Goal: Information Seeking & Learning: Learn about a topic

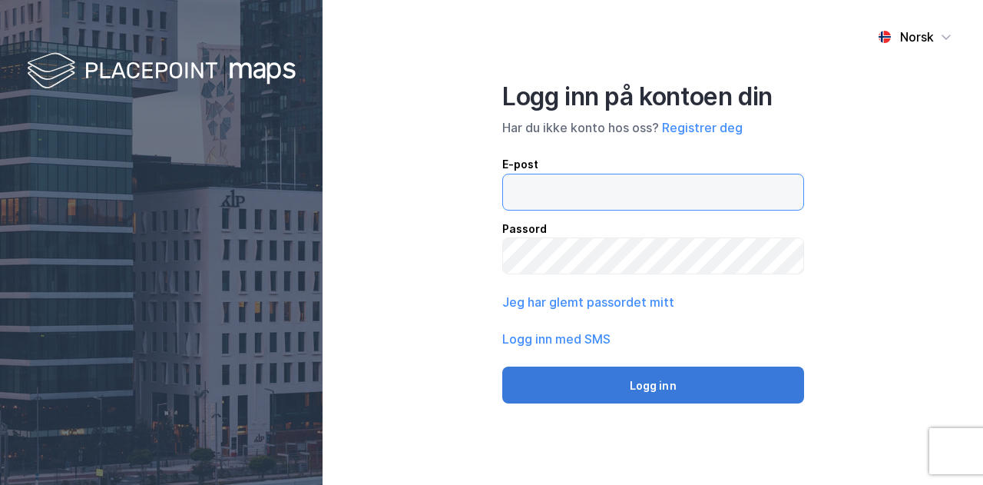
type input "[EMAIL_ADDRESS][DOMAIN_NAME]"
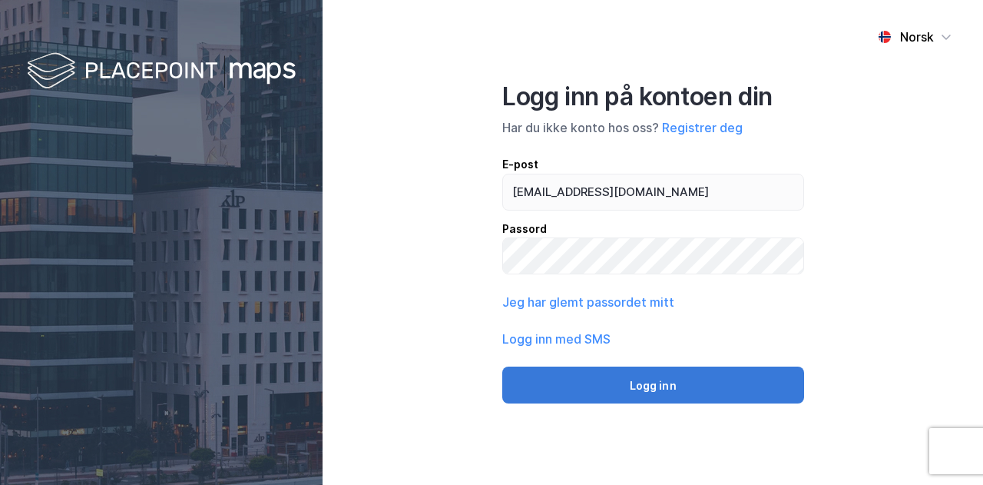
click at [644, 392] on button "Logg inn" at bounding box center [653, 384] width 302 height 37
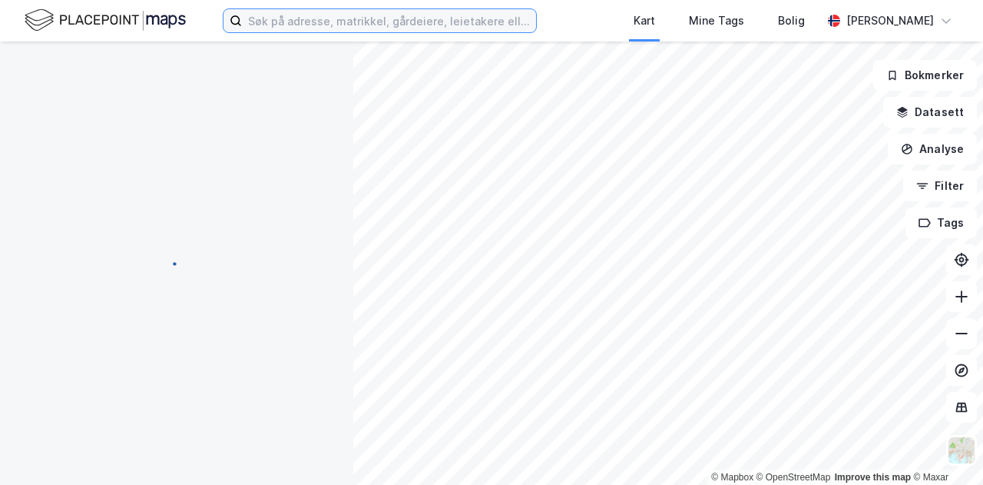
click at [333, 31] on input at bounding box center [389, 20] width 294 height 23
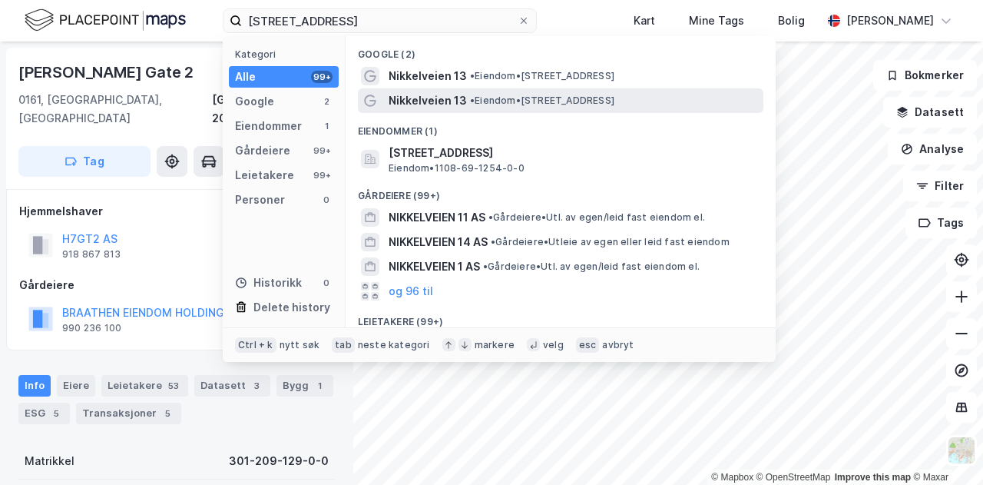
click at [435, 94] on span "Nikkelveien 13" at bounding box center [428, 100] width 78 height 18
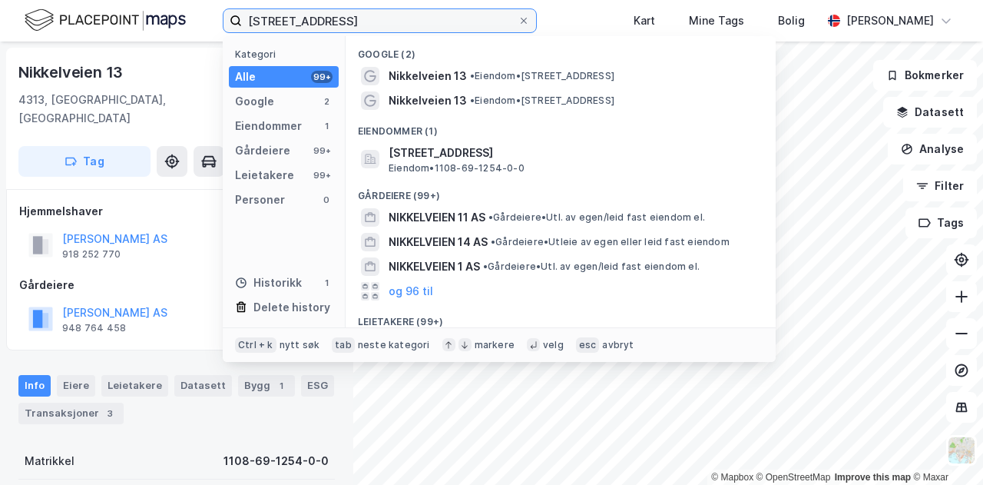
click at [337, 22] on input "[STREET_ADDRESS]" at bounding box center [380, 20] width 276 height 23
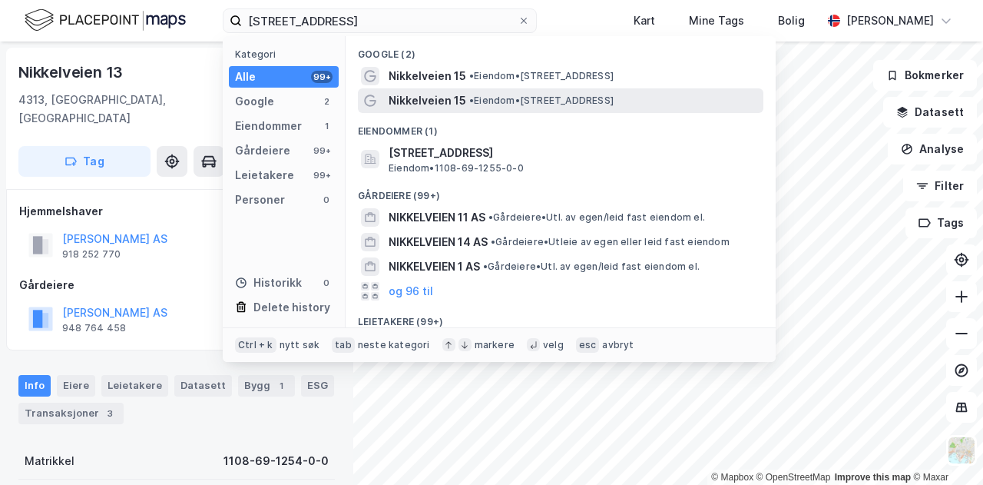
click at [492, 94] on span "• Eiendom • [STREET_ADDRESS]" at bounding box center [541, 100] width 144 height 12
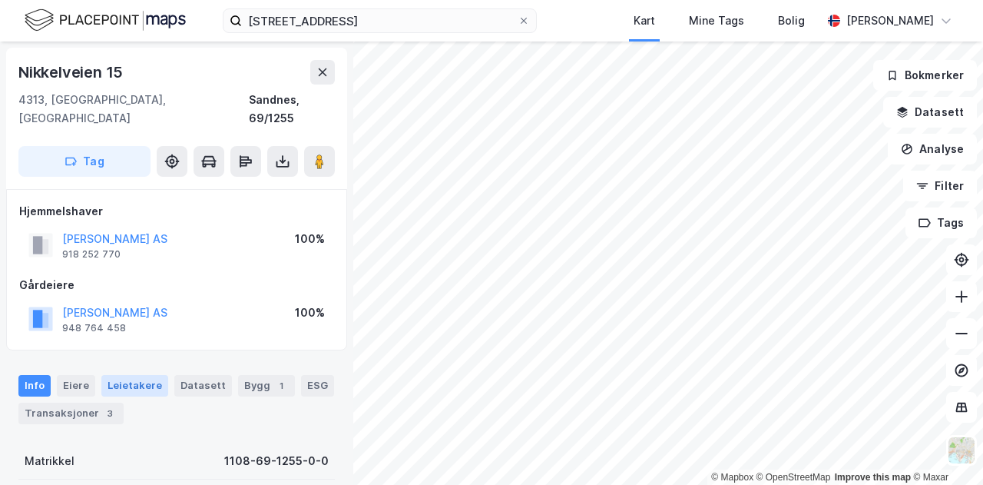
click at [135, 375] on div "Leietakere" at bounding box center [134, 386] width 67 height 22
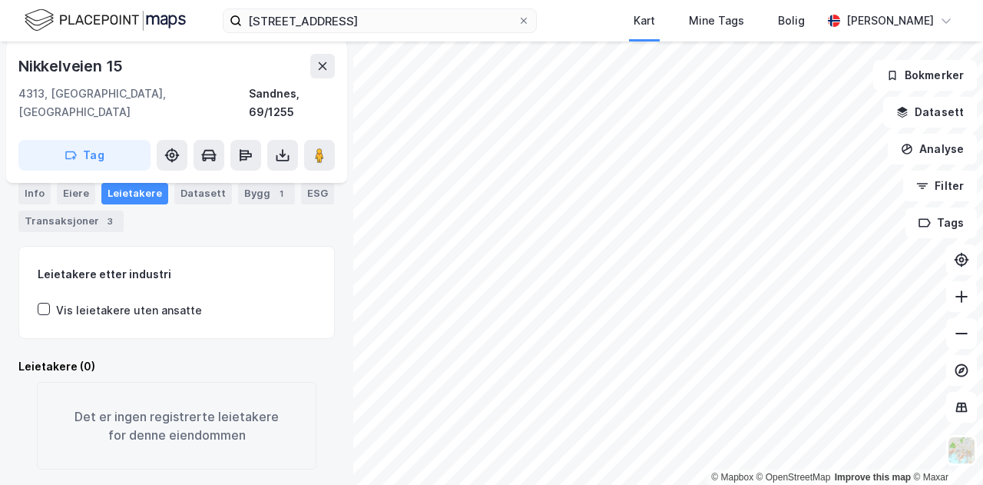
scroll to position [198, 0]
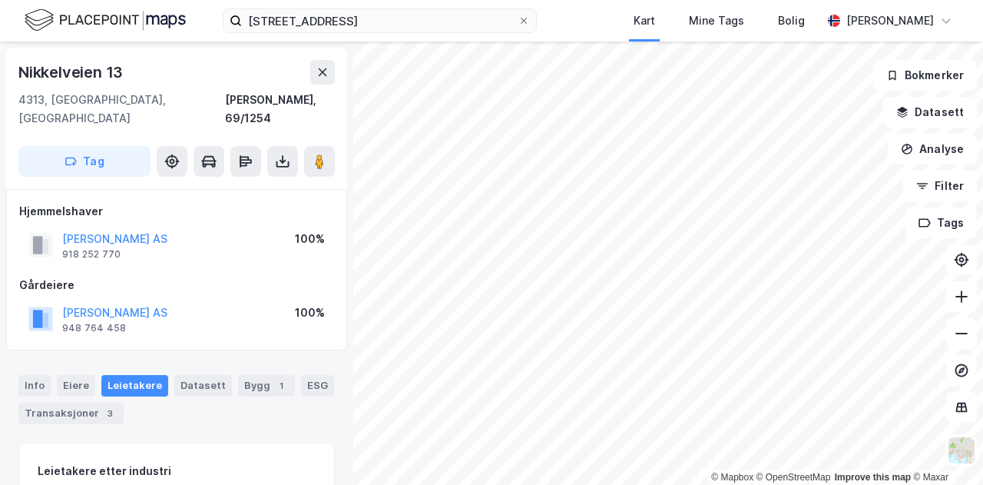
scroll to position [198, 0]
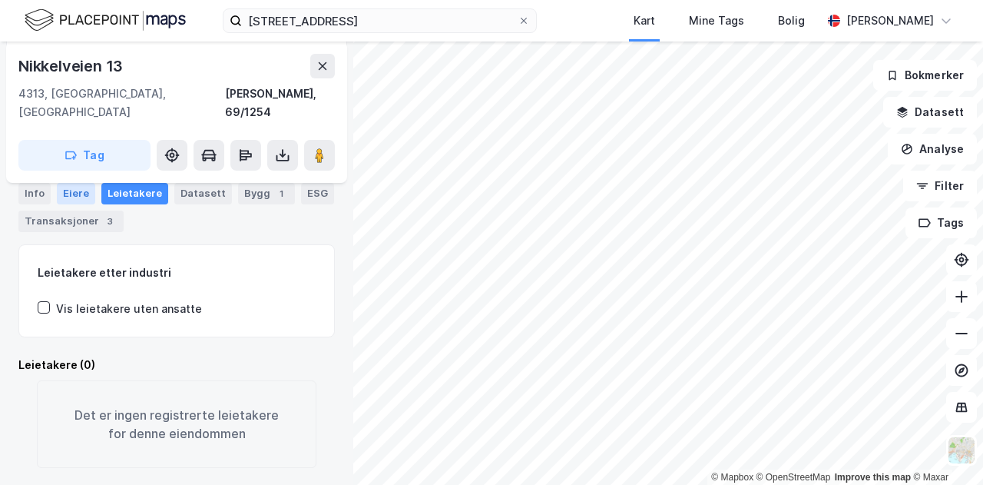
click at [83, 200] on div "Eiere" at bounding box center [76, 194] width 38 height 22
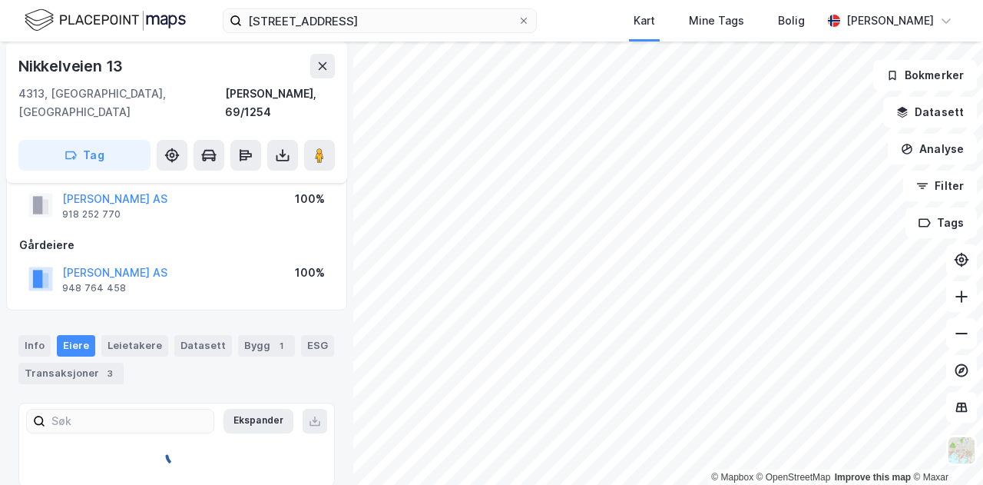
scroll to position [112, 0]
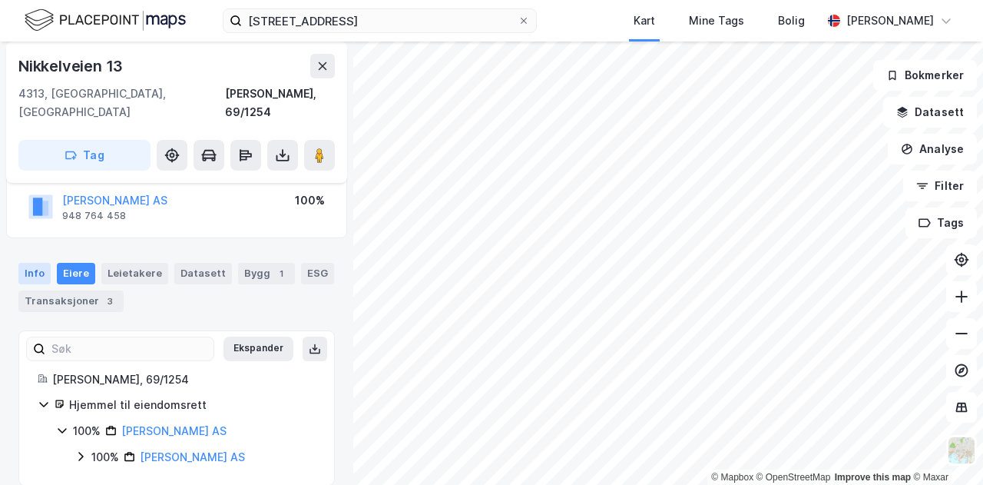
click at [41, 263] on div "Info" at bounding box center [34, 274] width 32 height 22
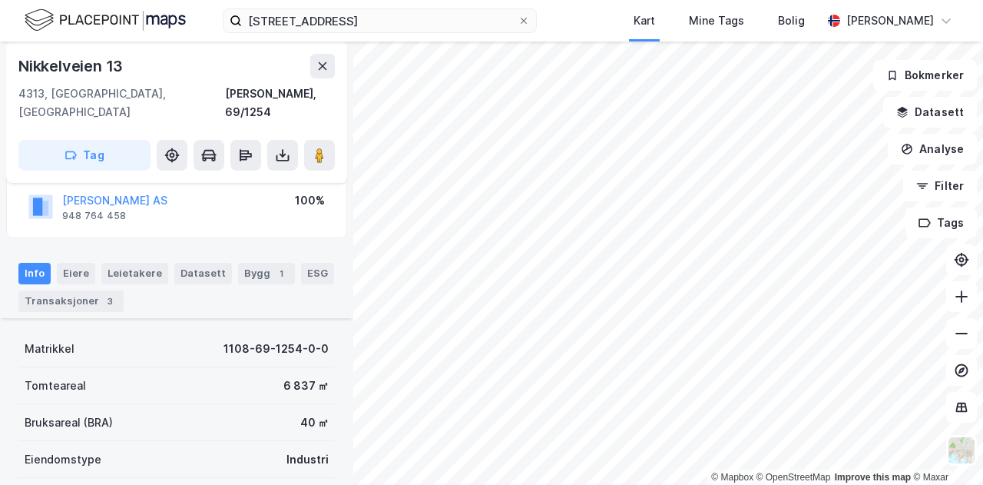
scroll to position [198, 0]
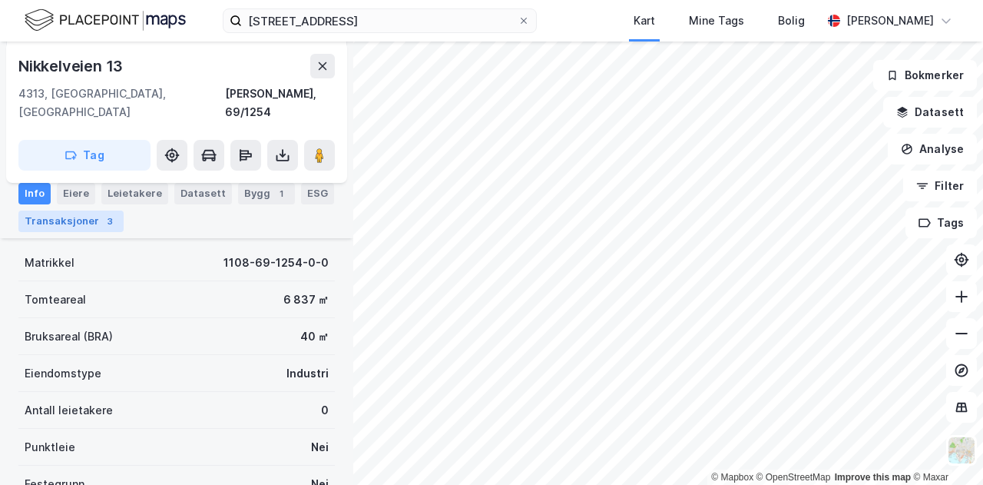
click at [76, 225] on div "Transaksjoner 3" at bounding box center [70, 221] width 105 height 22
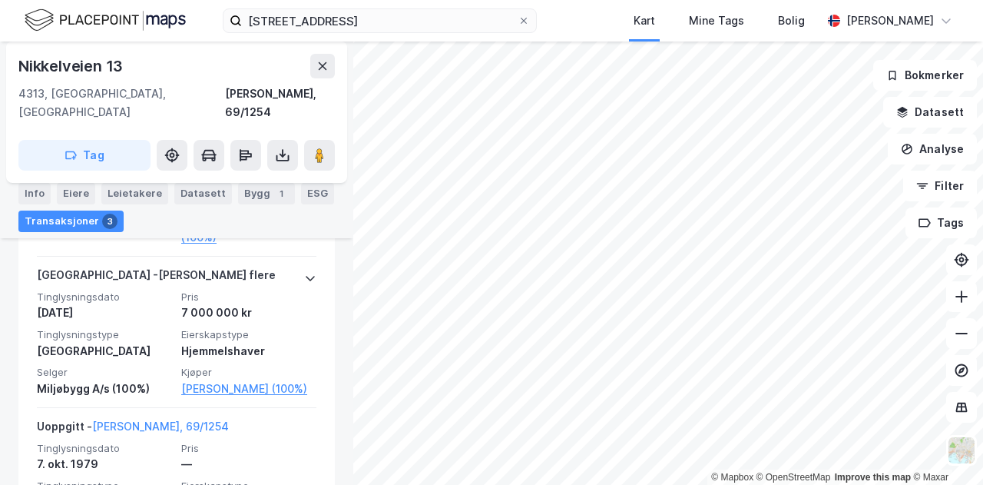
scroll to position [624, 0]
click at [72, 194] on div "Eiere" at bounding box center [76, 194] width 38 height 22
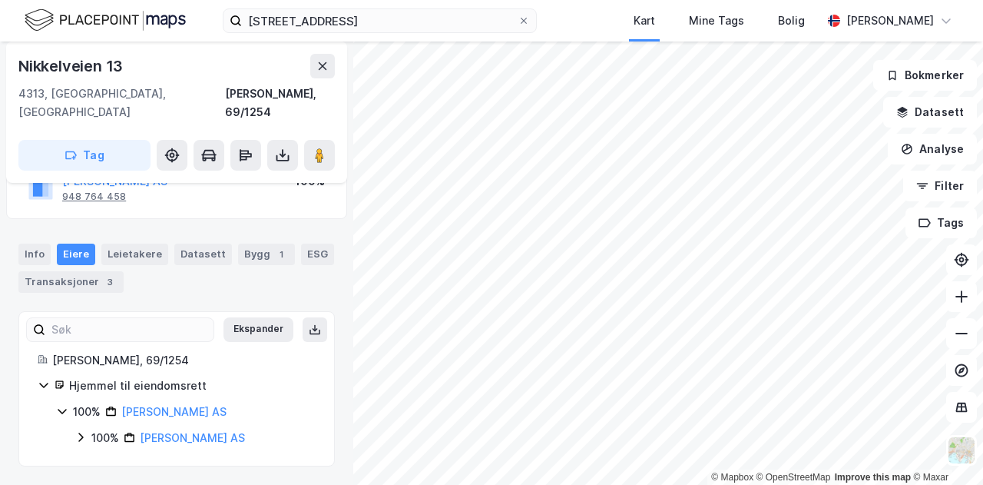
scroll to position [112, 0]
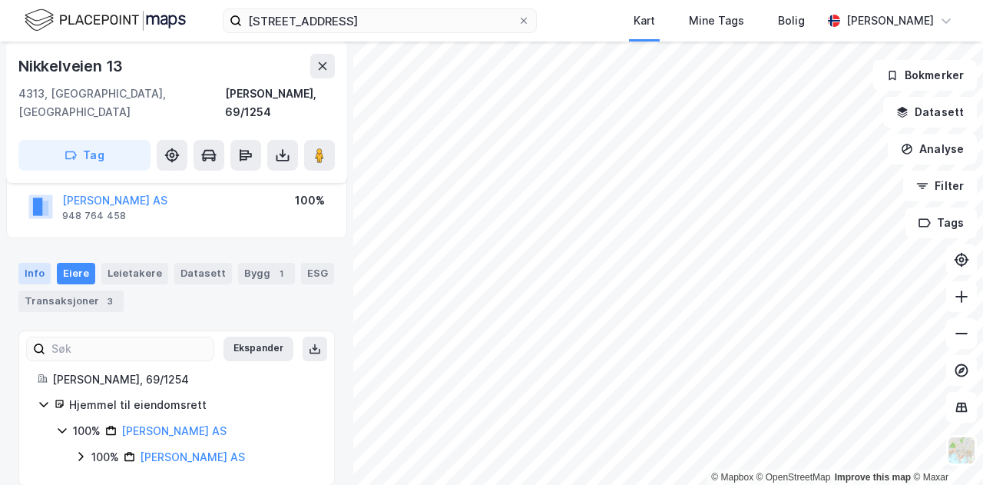
click at [33, 263] on div "Info" at bounding box center [34, 274] width 32 height 22
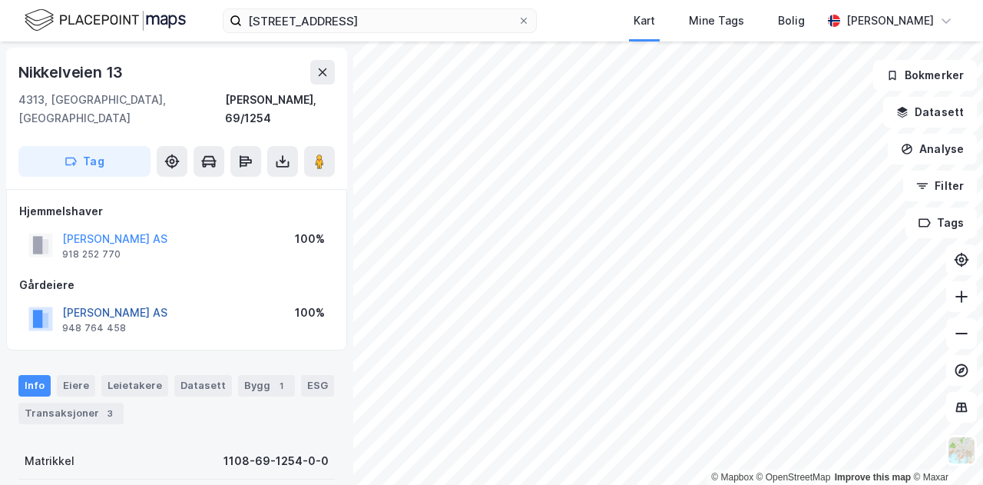
click at [0, 0] on button "[PERSON_NAME] AS" at bounding box center [0, 0] width 0 height 0
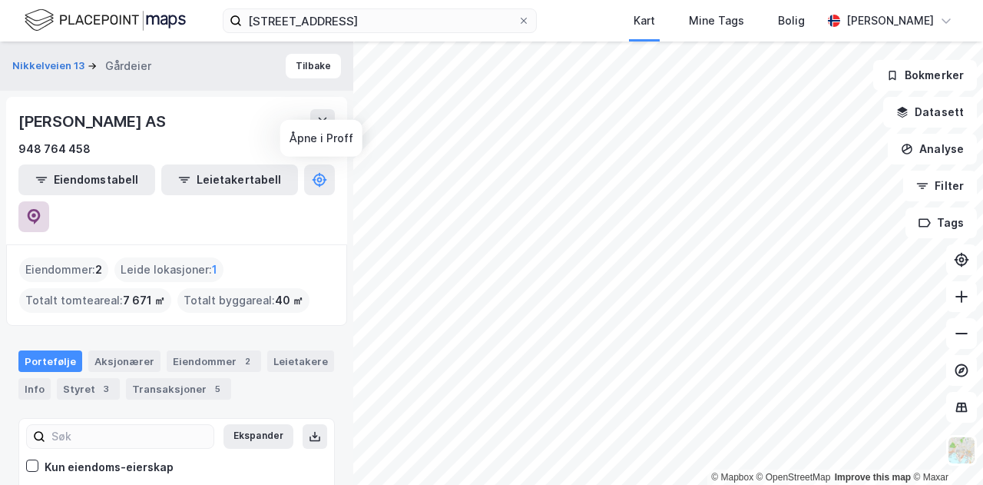
click at [41, 209] on icon at bounding box center [33, 216] width 15 height 15
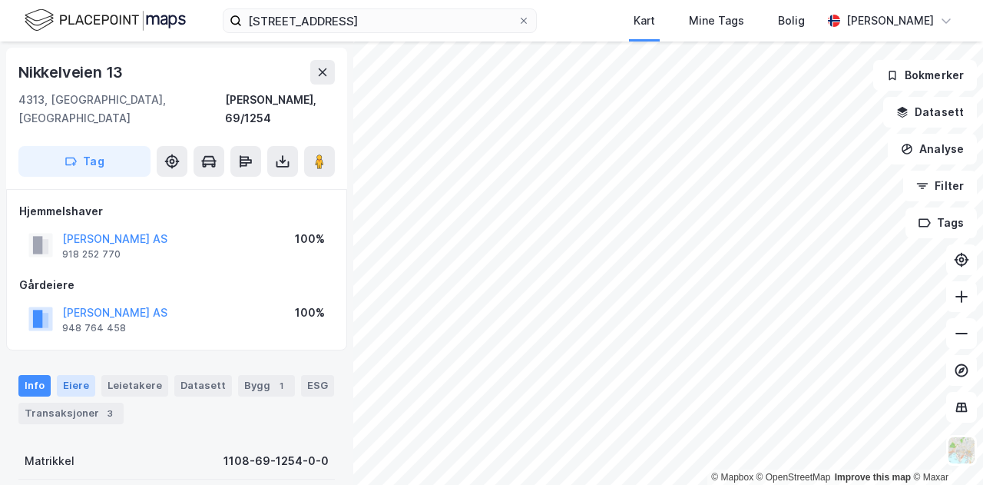
click at [83, 375] on div "Eiere" at bounding box center [76, 386] width 38 height 22
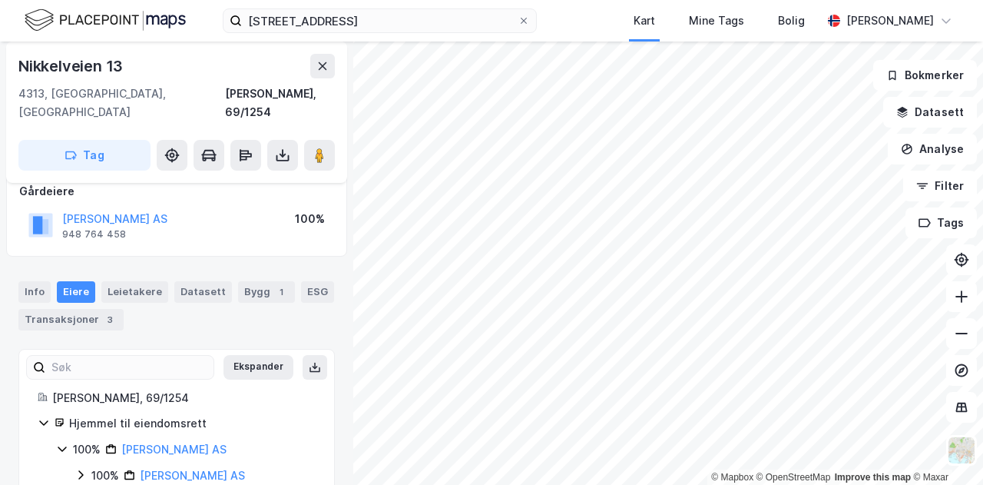
scroll to position [112, 0]
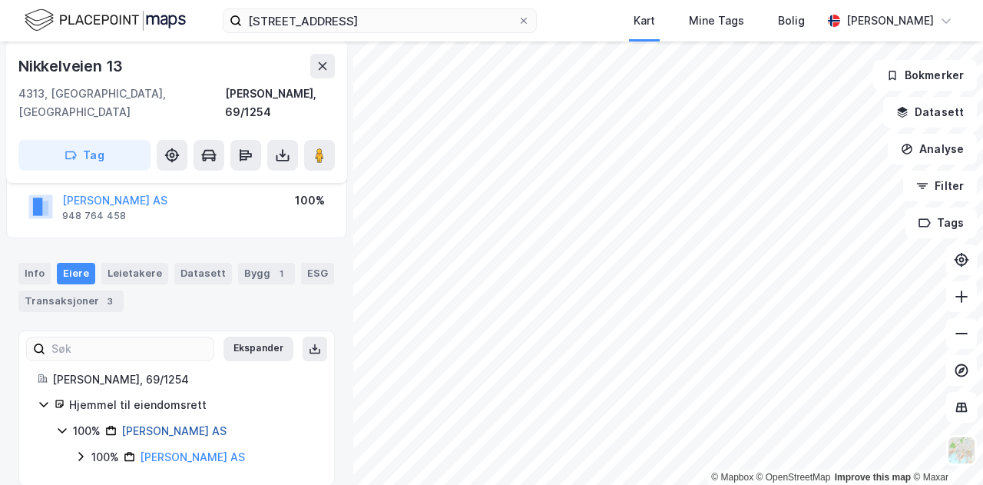
click at [165, 424] on link "[PERSON_NAME] AS" at bounding box center [173, 430] width 105 height 13
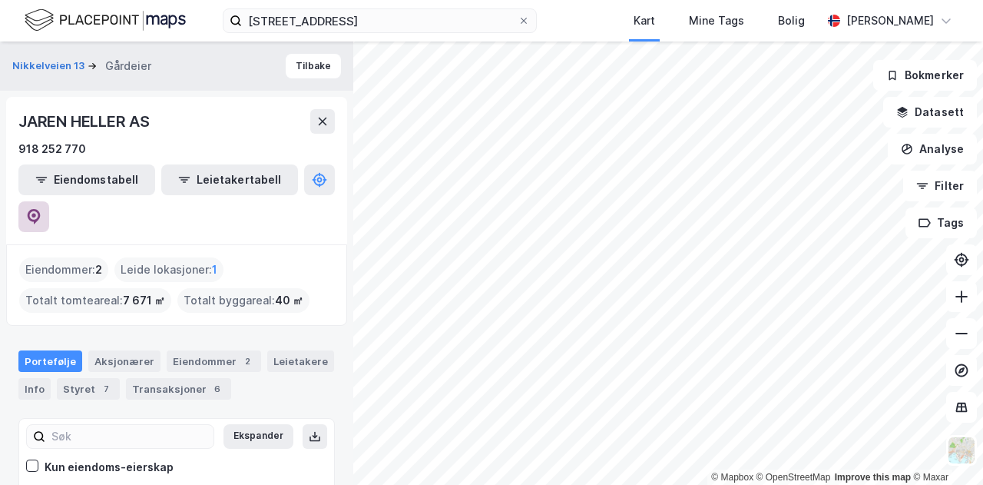
click at [41, 209] on icon at bounding box center [33, 216] width 15 height 15
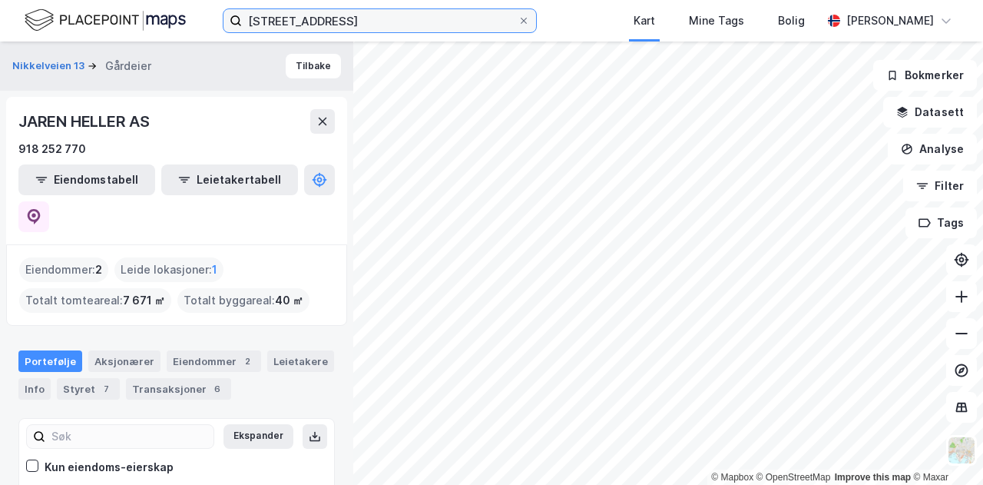
click at [329, 12] on input "[STREET_ADDRESS]" at bounding box center [380, 20] width 276 height 23
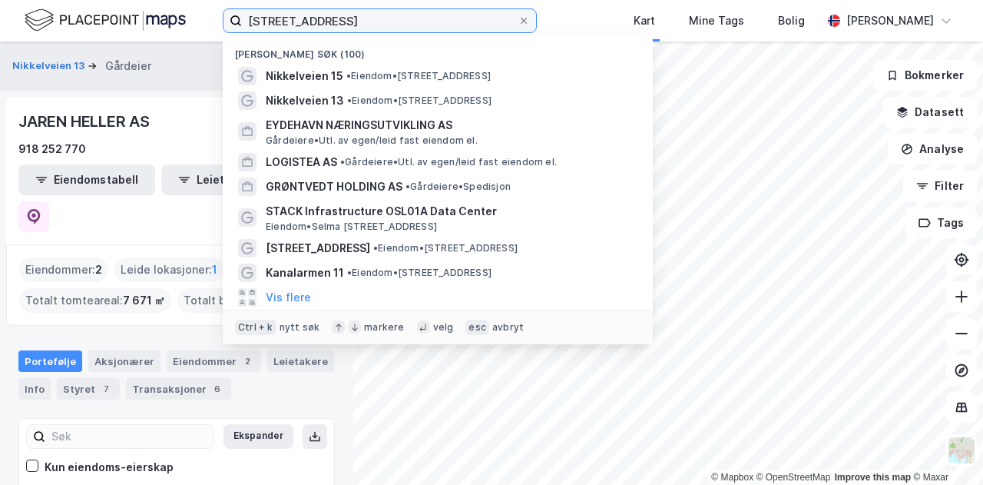
click at [330, 10] on input "[STREET_ADDRESS]" at bounding box center [380, 20] width 276 height 23
click at [330, 8] on label "[STREET_ADDRESS]" at bounding box center [380, 20] width 314 height 25
click at [330, 9] on input "[STREET_ADDRESS]" at bounding box center [380, 20] width 276 height 23
click at [333, 7] on div "nikkelveien 15 Nylige søk (100) Nikkelveien 15 • Eiendom • [STREET_ADDRESS] • E…" at bounding box center [491, 20] width 983 height 41
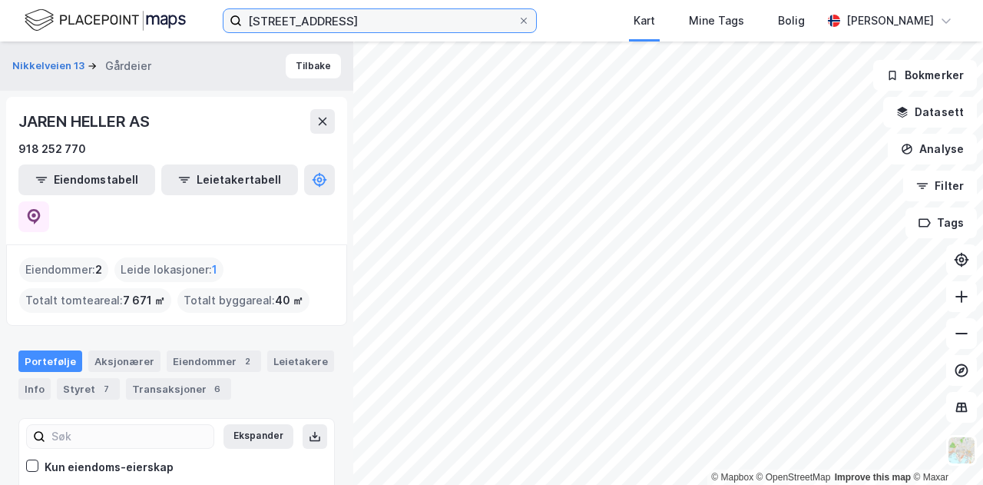
click at [336, 16] on input "[STREET_ADDRESS]" at bounding box center [380, 20] width 276 height 23
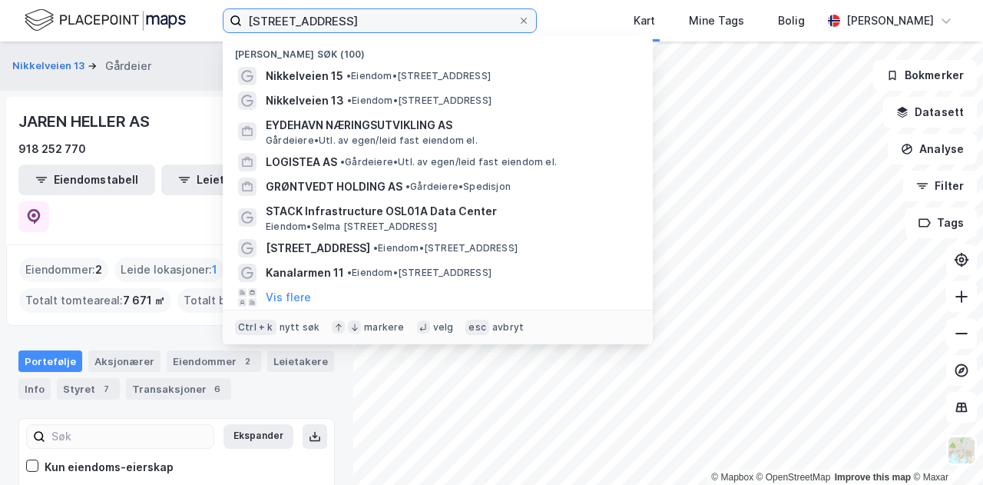
click at [337, 15] on input "[STREET_ADDRESS]" at bounding box center [380, 20] width 276 height 23
click at [338, 14] on input "[STREET_ADDRESS]" at bounding box center [380, 20] width 276 height 23
click at [340, 12] on input "[STREET_ADDRESS]" at bounding box center [380, 20] width 276 height 23
click at [341, 31] on label "[STREET_ADDRESS]" at bounding box center [380, 20] width 314 height 25
click at [341, 31] on input "[STREET_ADDRESS]" at bounding box center [380, 20] width 276 height 23
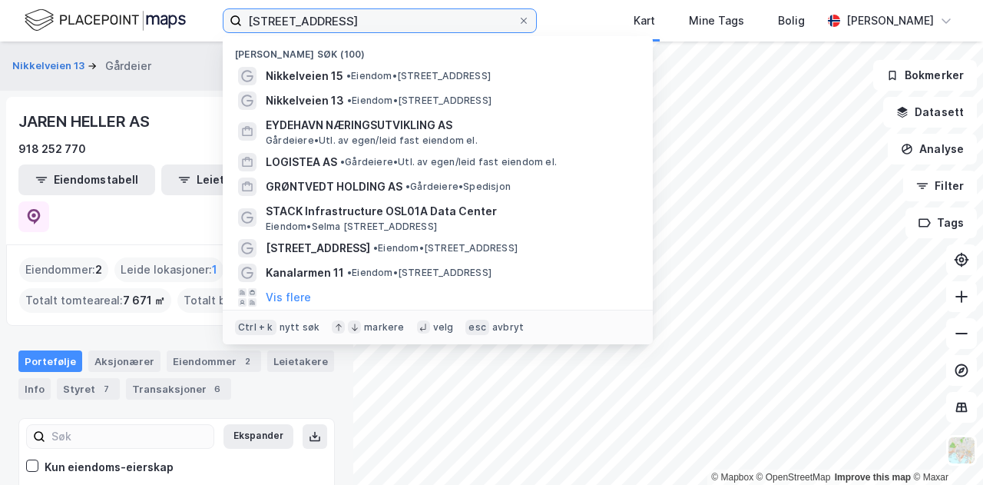
click at [342, 28] on input "[STREET_ADDRESS]" at bounding box center [380, 20] width 276 height 23
click at [343, 26] on input "[STREET_ADDRESS]" at bounding box center [380, 20] width 276 height 23
click at [345, 25] on input "[STREET_ADDRESS]" at bounding box center [380, 20] width 276 height 23
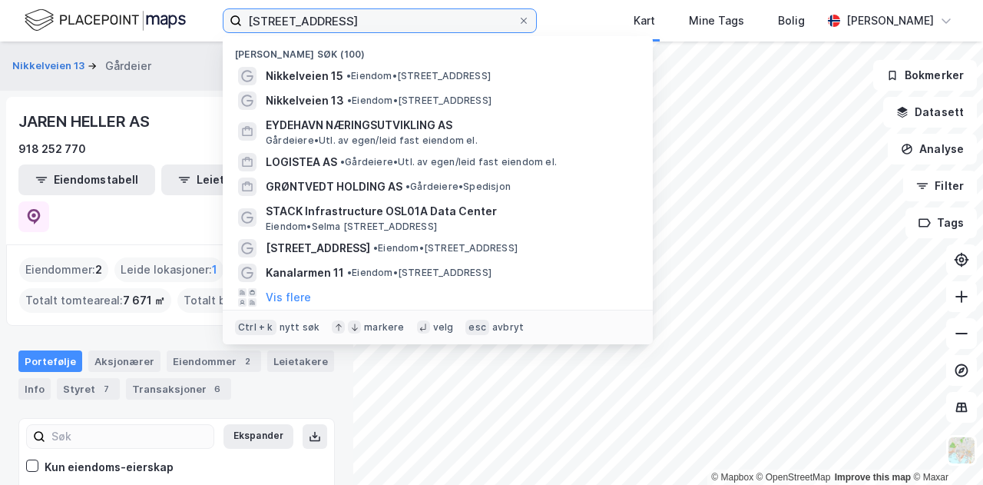
click at [345, 25] on input "[STREET_ADDRESS]" at bounding box center [380, 20] width 276 height 23
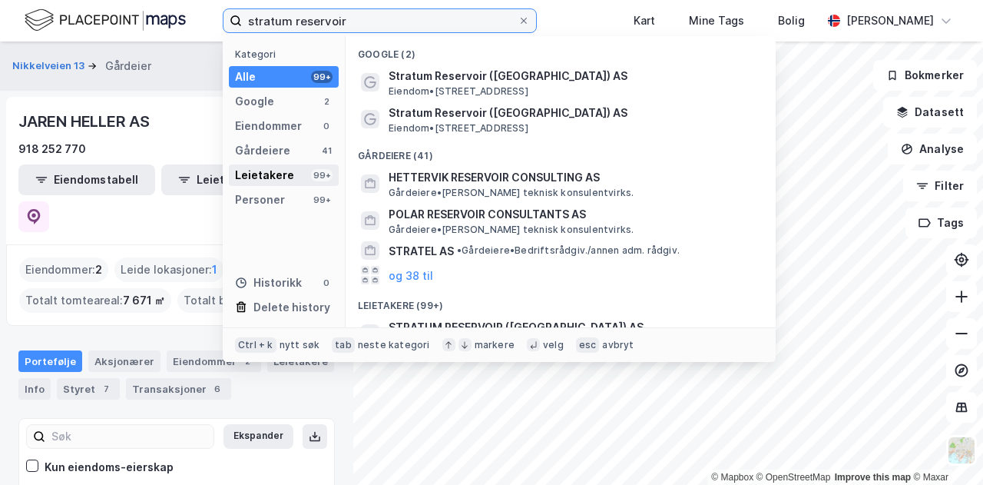
type input "stratum reservoir"
click at [257, 171] on div "Leietakere" at bounding box center [264, 175] width 59 height 18
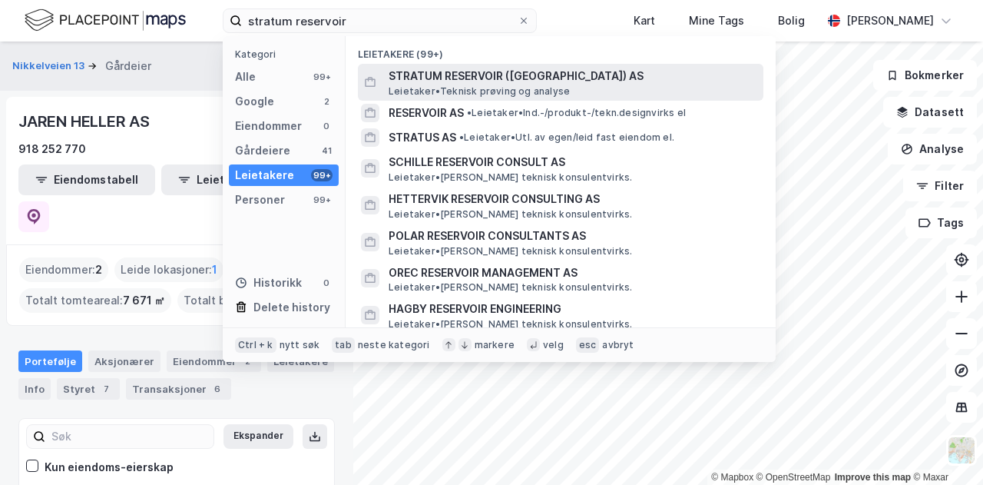
click at [397, 75] on span "STRATUM RESERVOIR ([GEOGRAPHIC_DATA]) AS" at bounding box center [573, 76] width 369 height 18
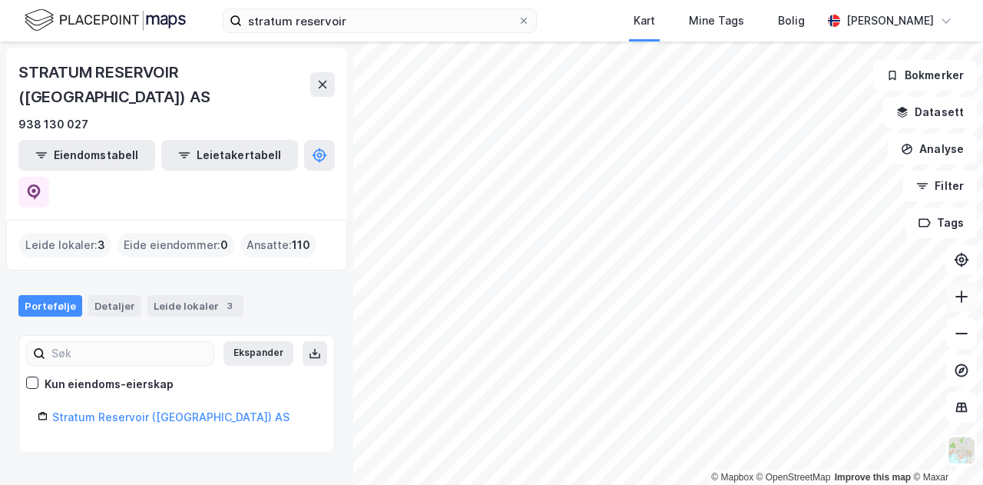
click at [965, 303] on icon at bounding box center [961, 296] width 15 height 15
click at [959, 303] on icon at bounding box center [961, 296] width 15 height 15
click at [964, 301] on icon at bounding box center [961, 296] width 15 height 15
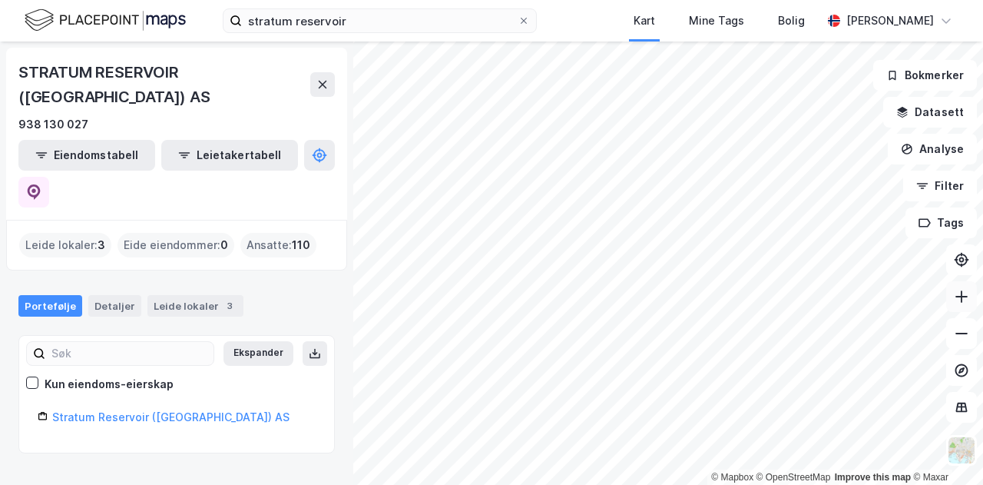
click at [964, 301] on icon at bounding box center [961, 296] width 15 height 15
click at [961, 305] on button at bounding box center [961, 296] width 31 height 31
click at [954, 306] on button at bounding box center [961, 296] width 31 height 31
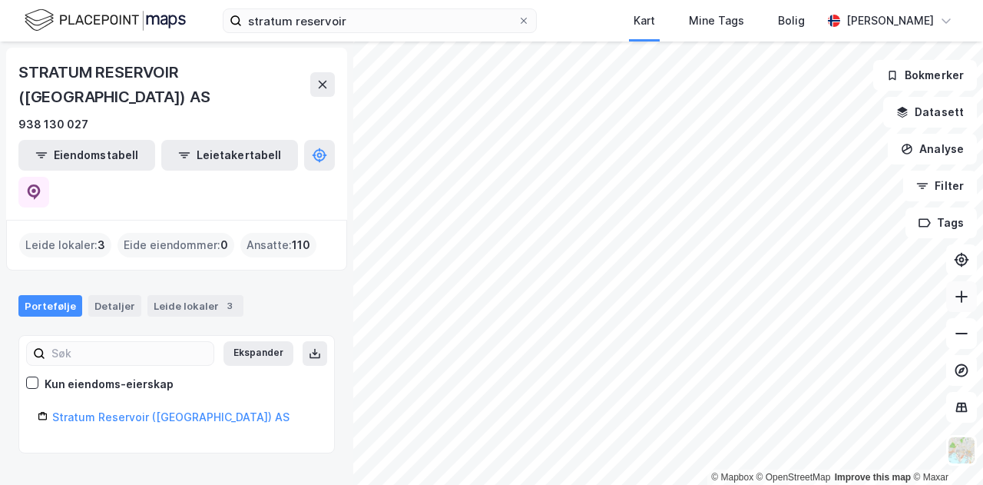
click at [964, 305] on button at bounding box center [961, 296] width 31 height 31
click at [966, 292] on icon at bounding box center [961, 296] width 15 height 15
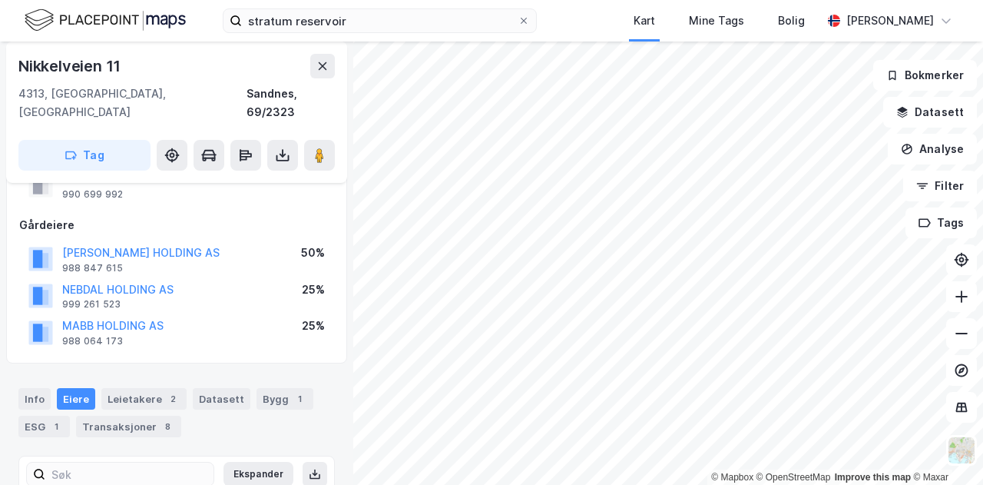
scroll to position [157, 0]
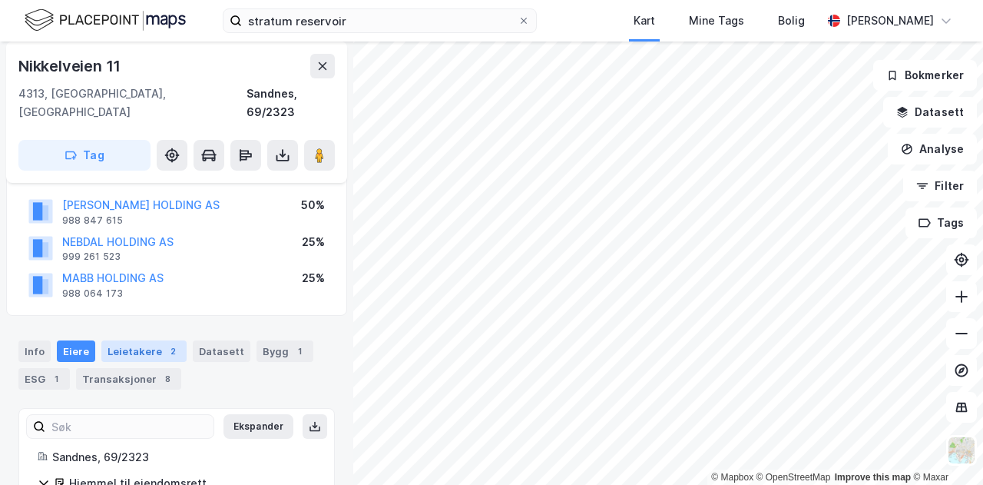
click at [131, 340] on div "Leietakere 2" at bounding box center [143, 351] width 85 height 22
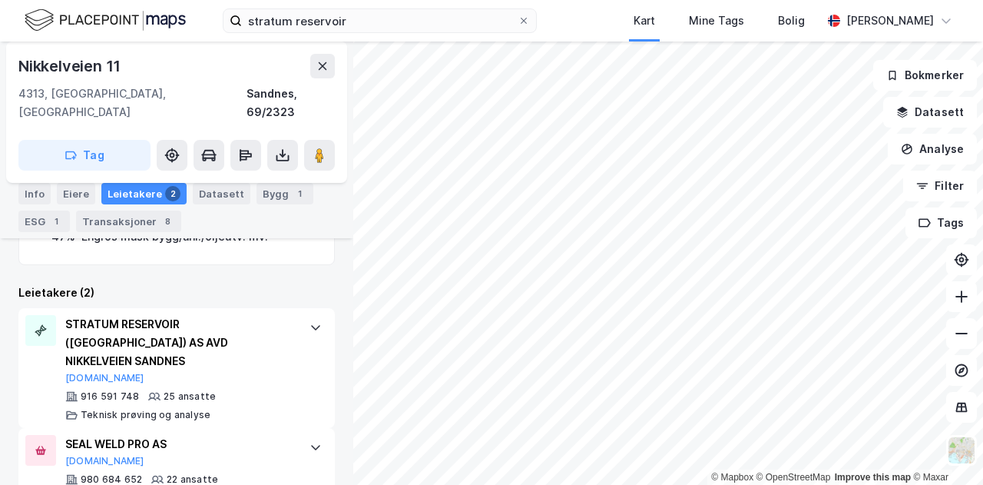
scroll to position [496, 0]
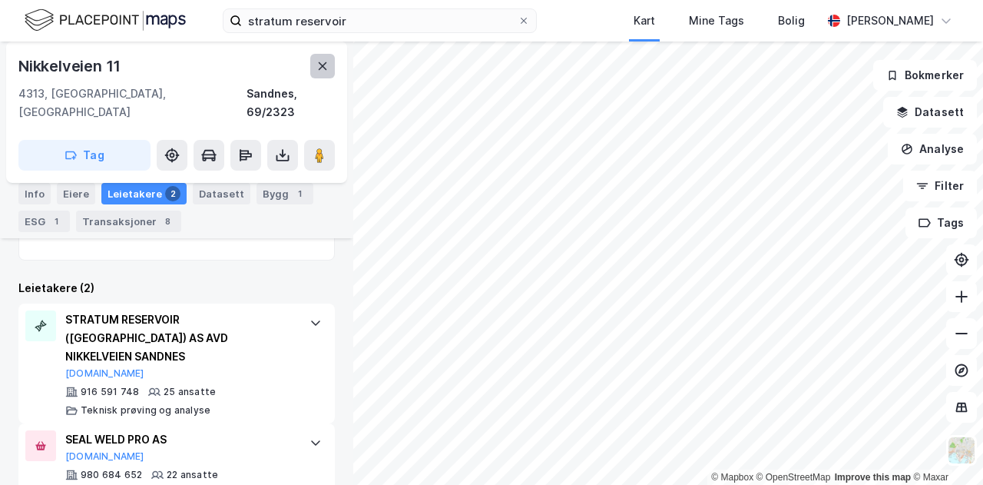
click at [326, 64] on icon at bounding box center [322, 66] width 12 height 12
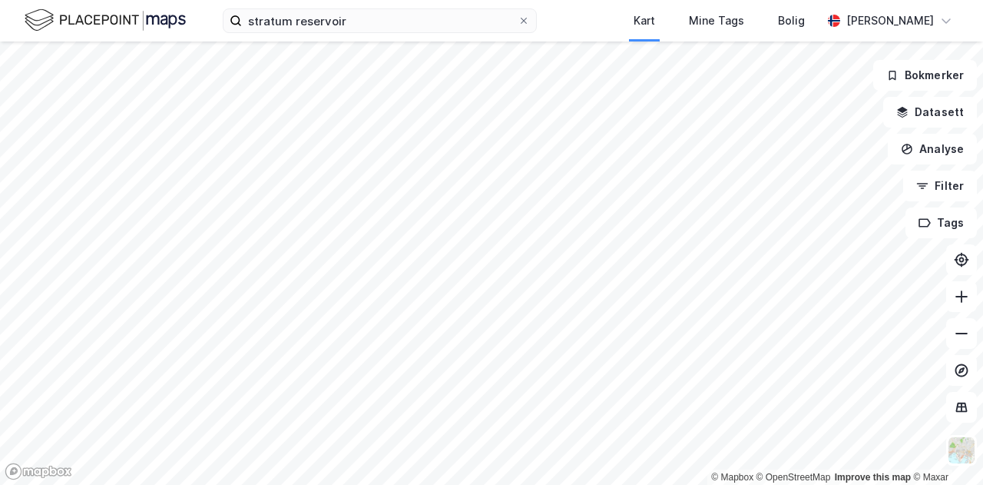
click at [396, 38] on div "stratum reservoir Kart Mine Tags Bolig [PERSON_NAME]" at bounding box center [491, 20] width 983 height 41
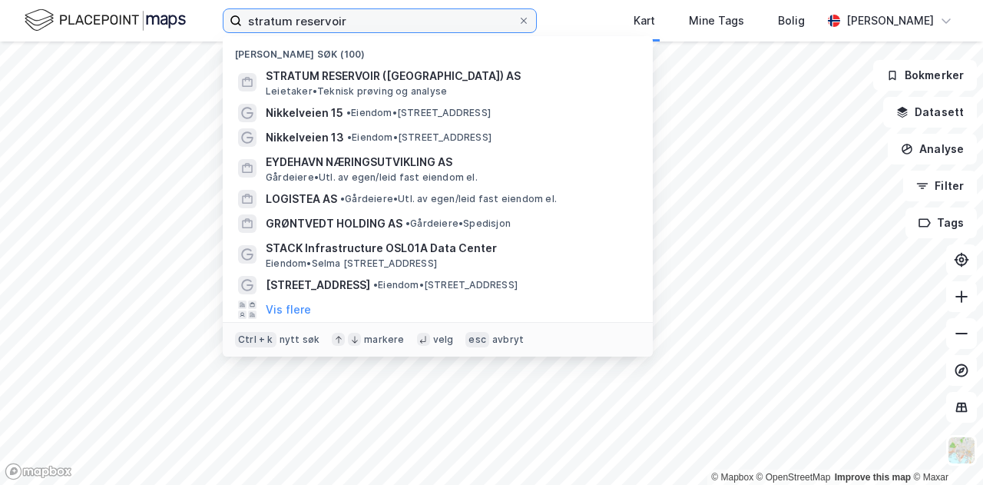
click at [394, 31] on input "stratum reservoir" at bounding box center [380, 20] width 276 height 23
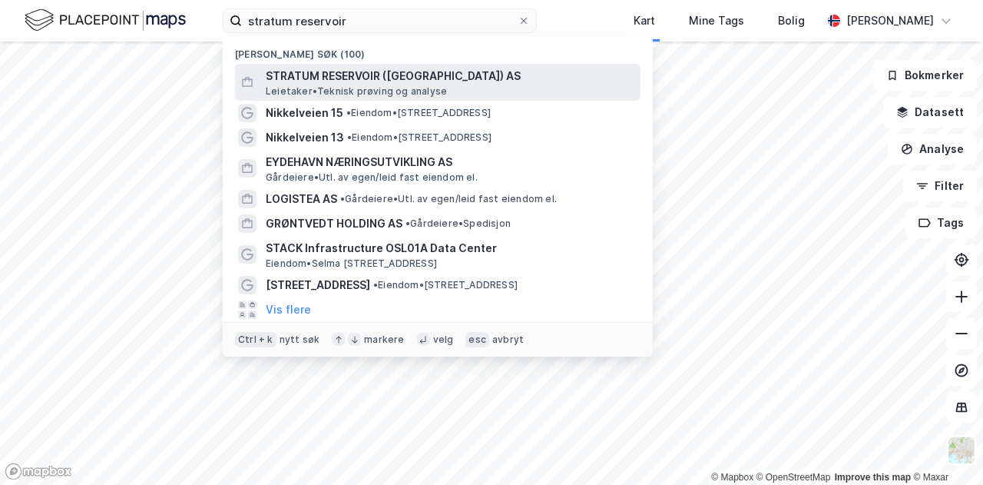
click at [365, 79] on span "STRATUM RESERVOIR ([GEOGRAPHIC_DATA]) AS" at bounding box center [450, 76] width 369 height 18
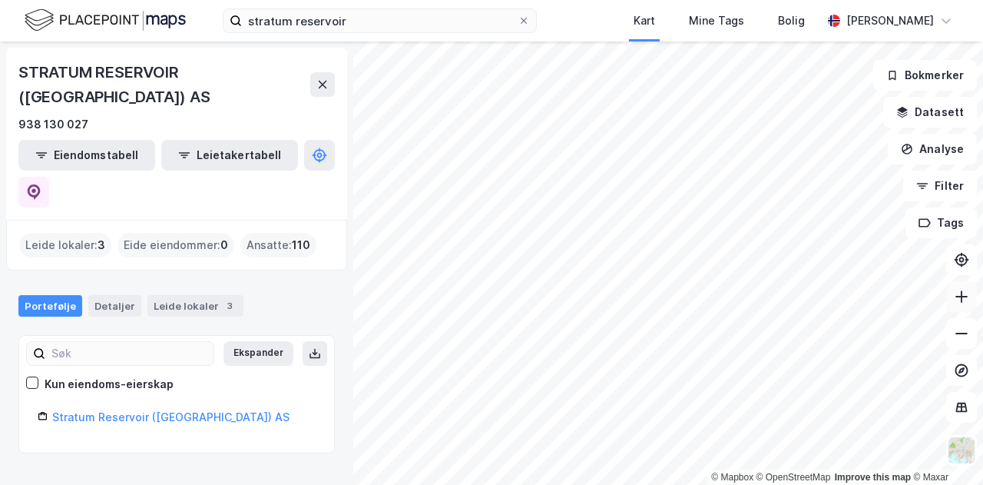
click at [968, 300] on icon at bounding box center [961, 296] width 15 height 15
click at [889, 0] on html "stratum reservoir Kart Mine Tags Bolig [PERSON_NAME] © Mapbox © OpenStreetMap I…" at bounding box center [491, 242] width 983 height 485
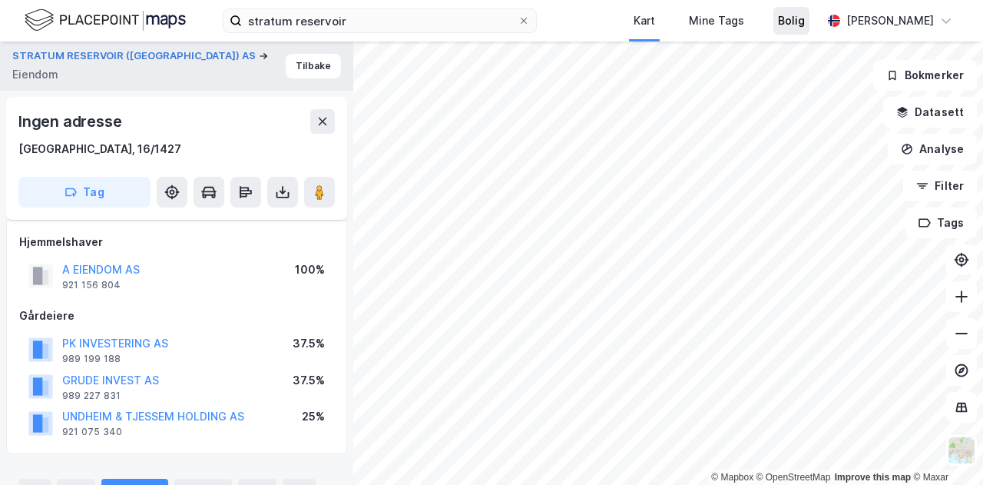
scroll to position [320, 0]
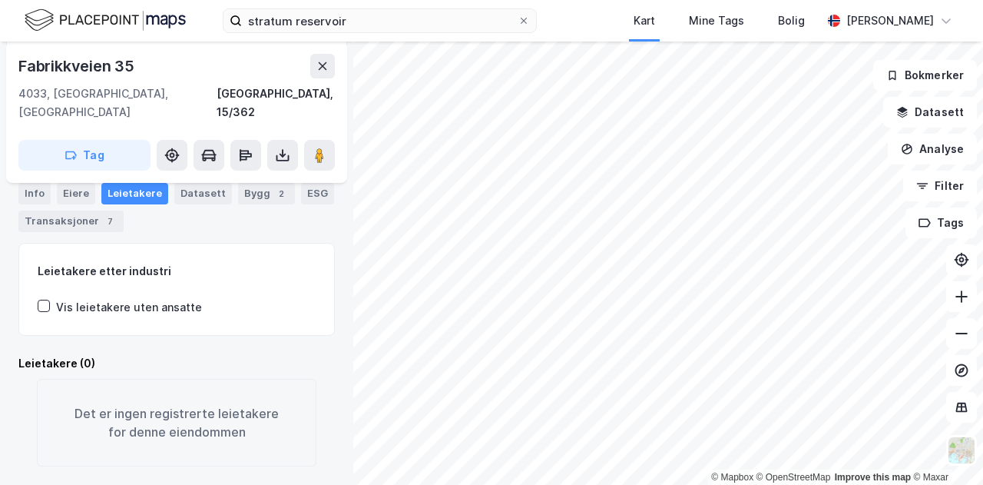
scroll to position [198, 0]
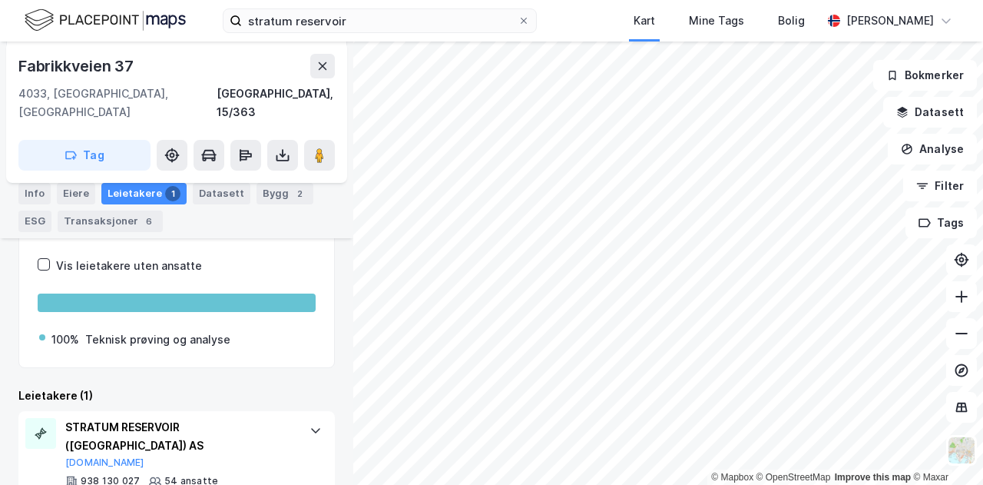
scroll to position [249, 0]
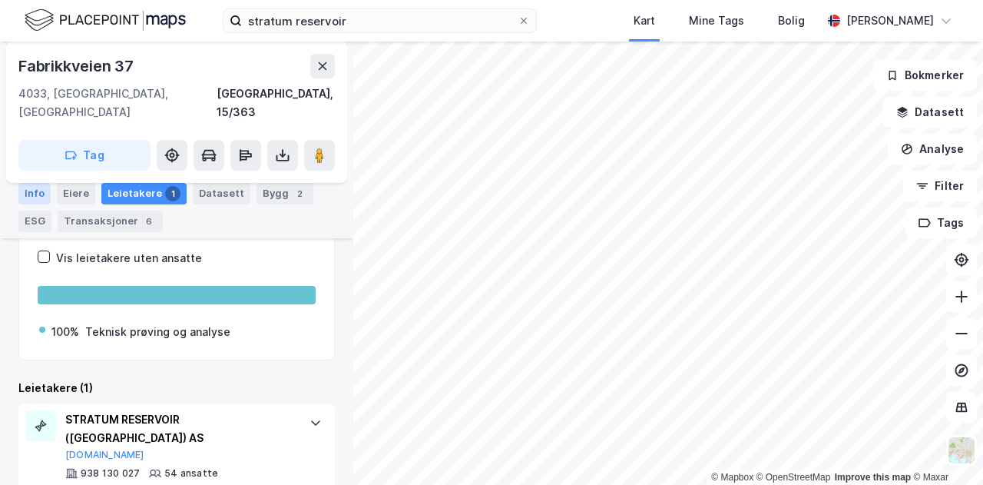
click at [23, 193] on div "Info" at bounding box center [34, 194] width 32 height 22
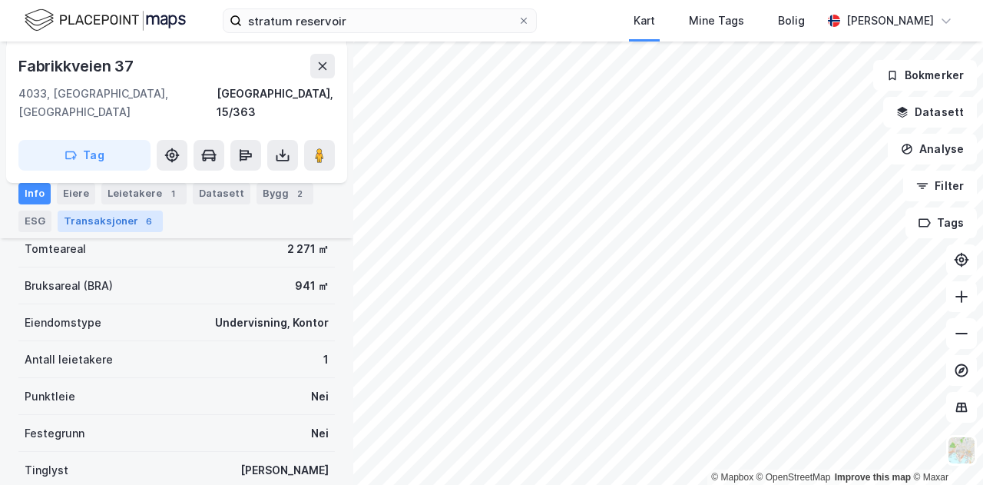
click at [117, 222] on div "Transaksjoner 6" at bounding box center [110, 221] width 105 height 22
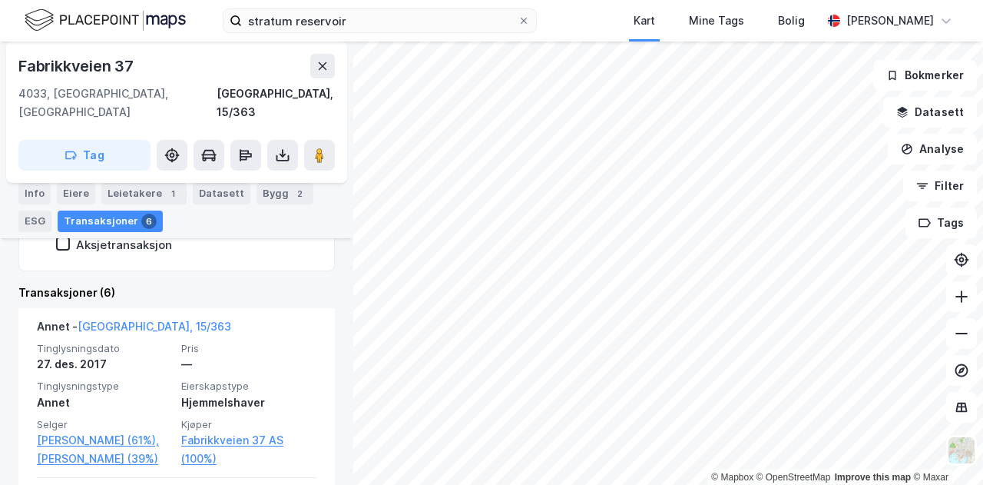
scroll to position [401, 0]
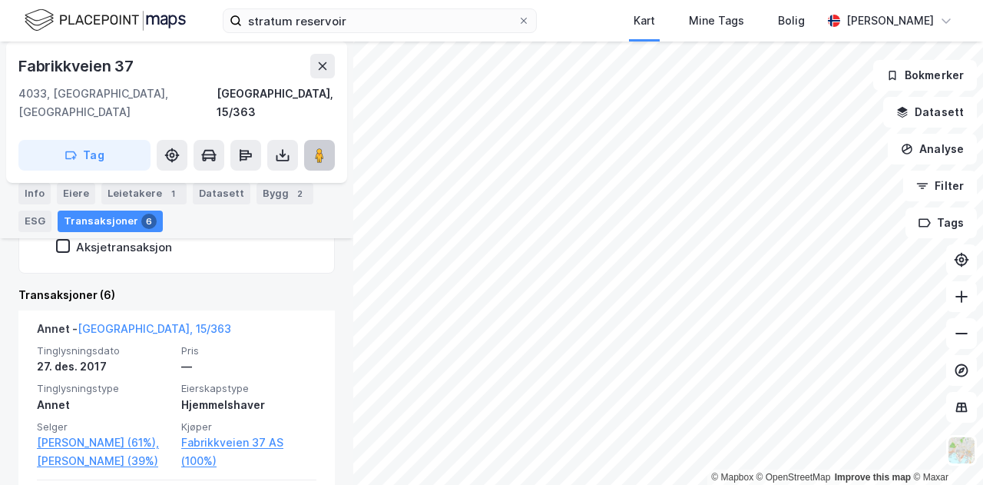
click at [321, 147] on image at bounding box center [319, 154] width 9 height 15
click at [321, 74] on button at bounding box center [322, 66] width 25 height 25
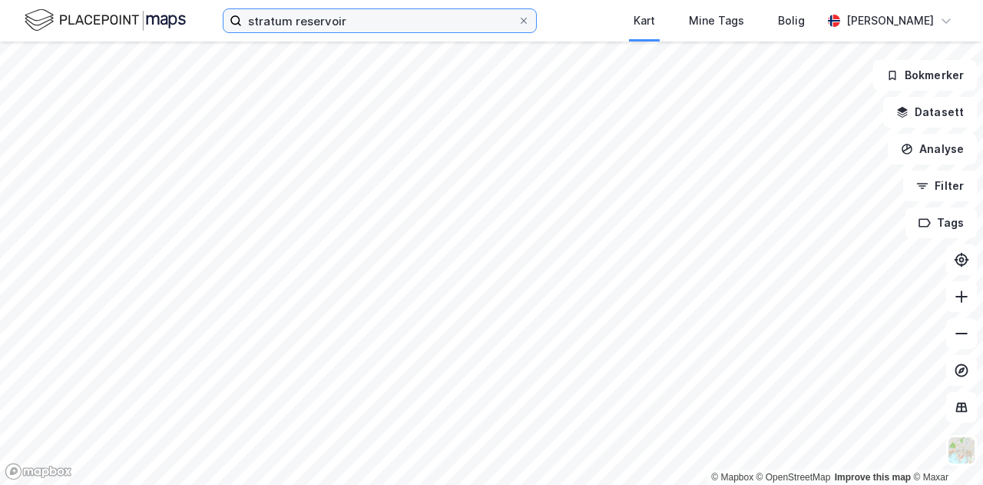
click at [363, 29] on input "stratum reservoir" at bounding box center [380, 20] width 276 height 23
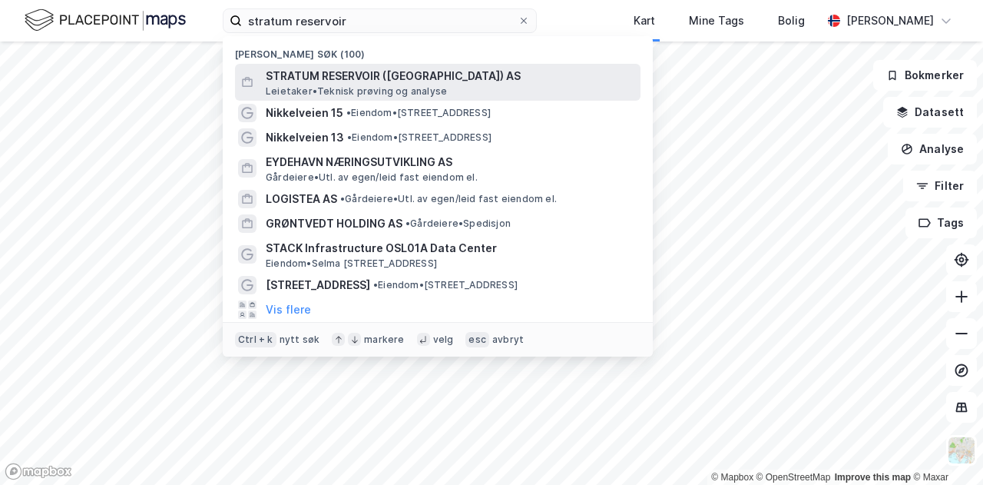
click at [386, 73] on span "STRATUM RESERVOIR ([GEOGRAPHIC_DATA]) AS" at bounding box center [450, 76] width 369 height 18
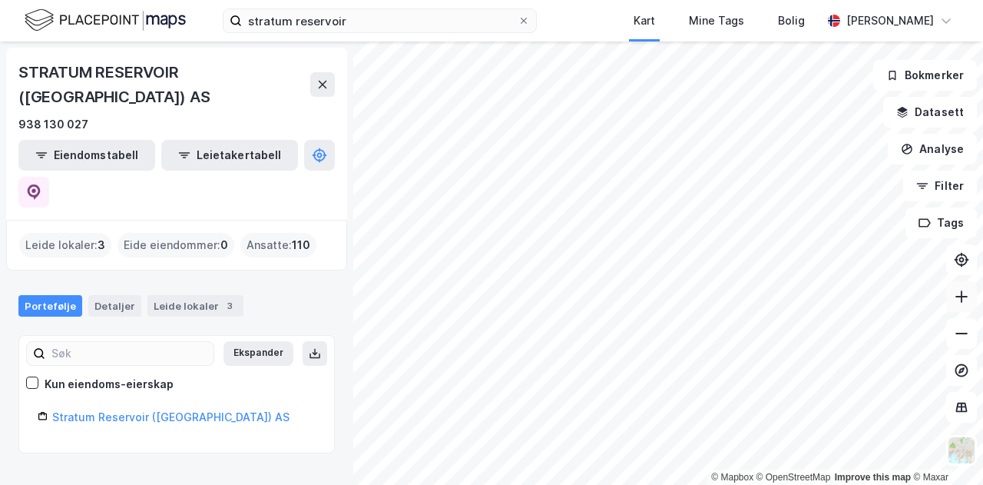
click at [960, 307] on button at bounding box center [961, 296] width 31 height 31
click at [952, 302] on button at bounding box center [961, 296] width 31 height 31
click at [980, 15] on div "stratum reservoir Kart Mine Tags Bolig [PERSON_NAME] © Mapbox © OpenStreetMap I…" at bounding box center [491, 242] width 983 height 485
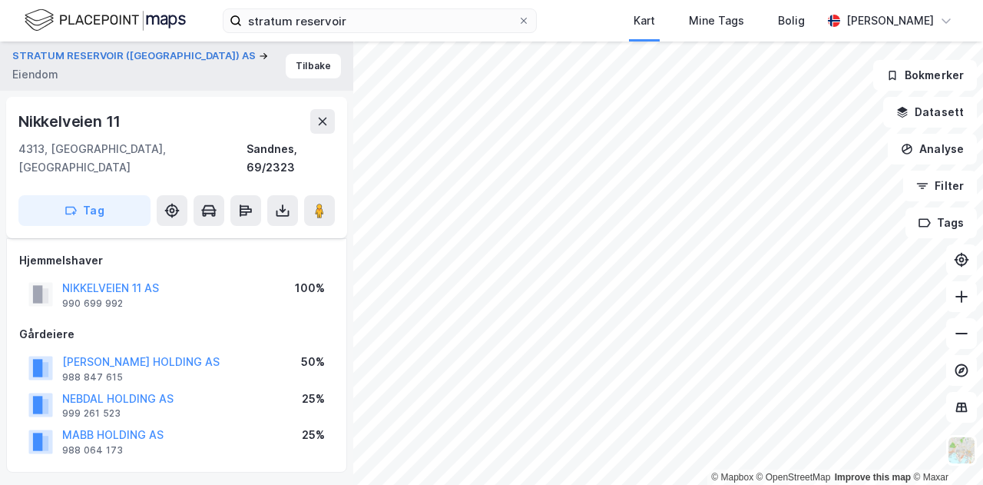
scroll to position [349, 0]
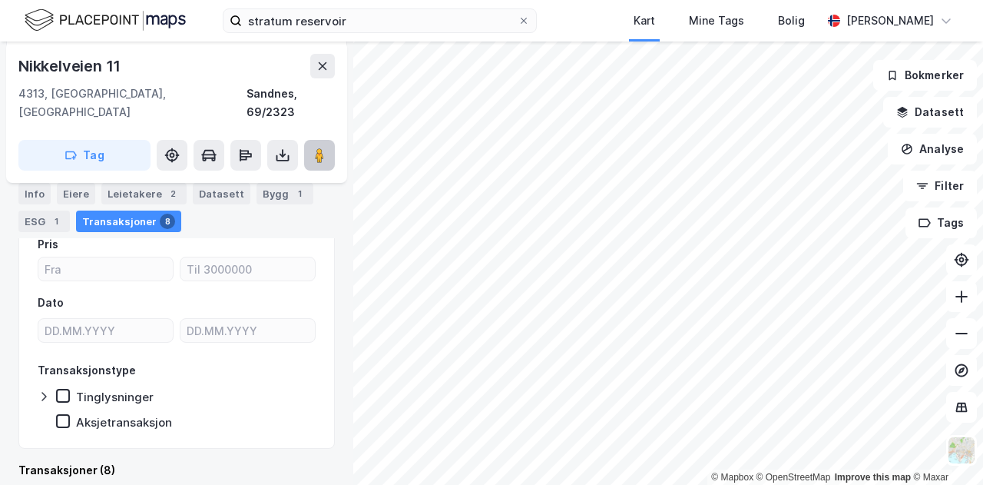
click at [314, 147] on icon at bounding box center [319, 154] width 15 height 15
click at [956, 339] on icon at bounding box center [961, 333] width 15 height 15
click at [955, 339] on icon at bounding box center [961, 333] width 15 height 15
click at [960, 338] on icon at bounding box center [961, 333] width 15 height 15
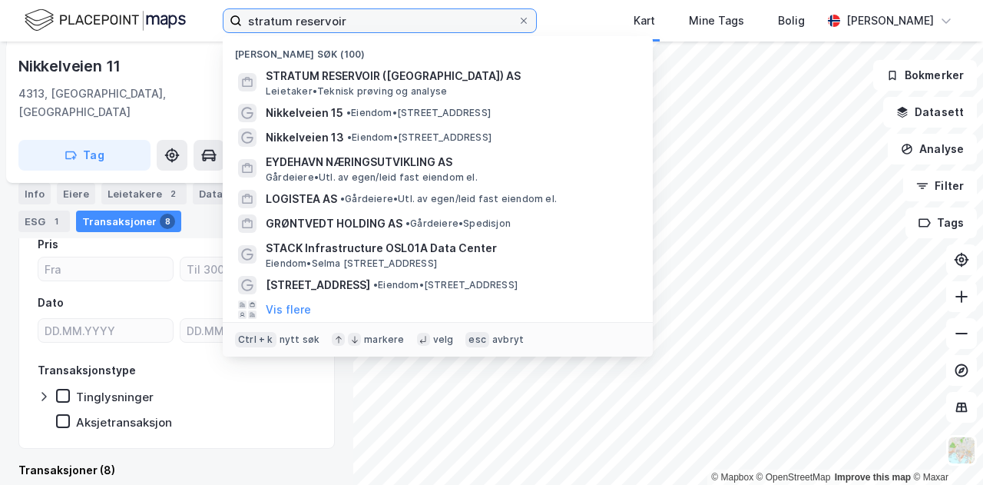
click at [413, 15] on input "stratum reservoir" at bounding box center [380, 20] width 276 height 23
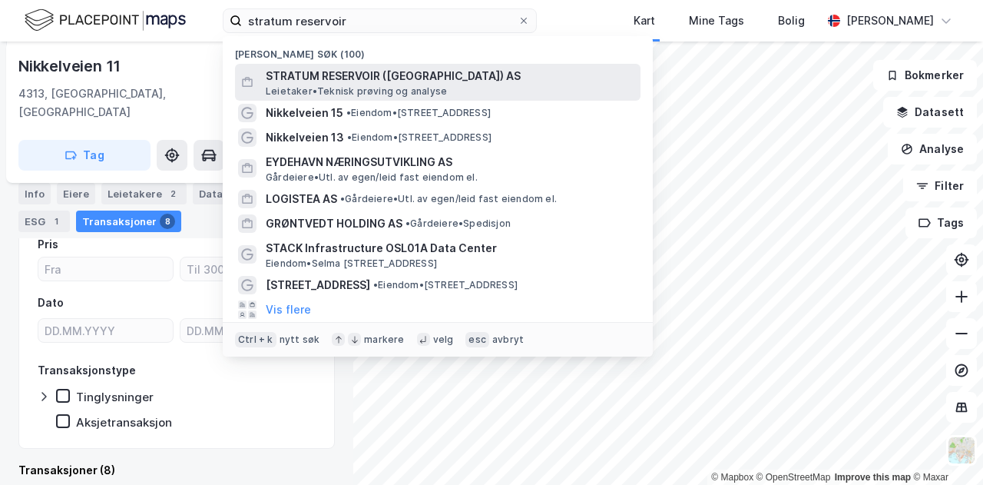
click at [396, 76] on span "STRATUM RESERVOIR ([GEOGRAPHIC_DATA]) AS" at bounding box center [450, 76] width 369 height 18
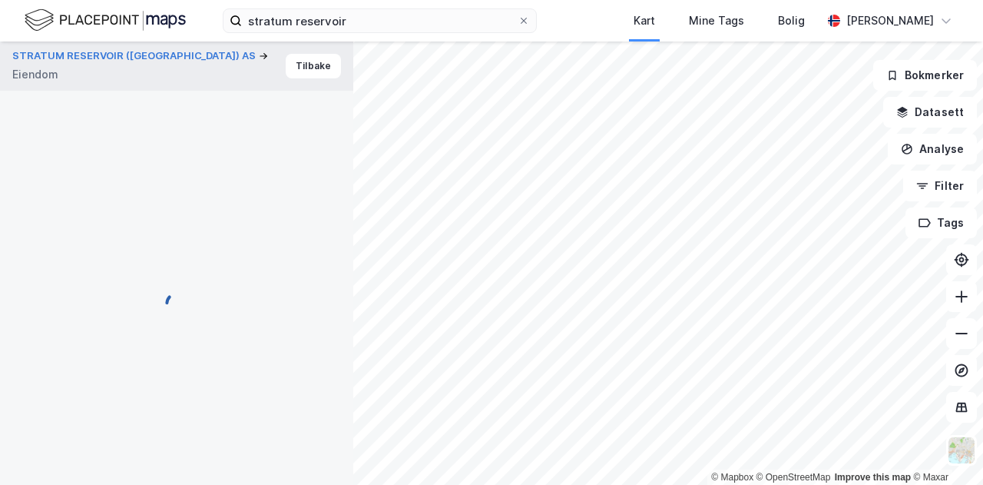
scroll to position [330, 0]
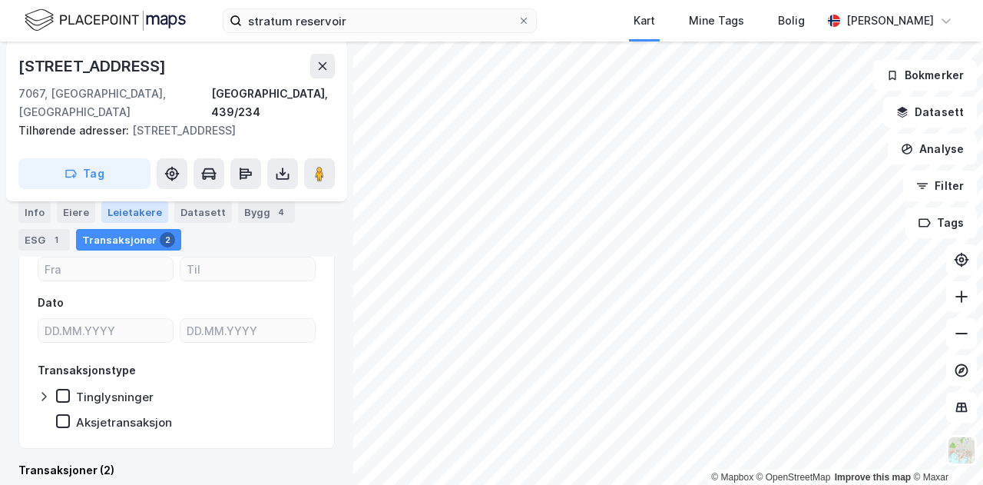
click at [146, 213] on div "Leietakere" at bounding box center [134, 212] width 67 height 22
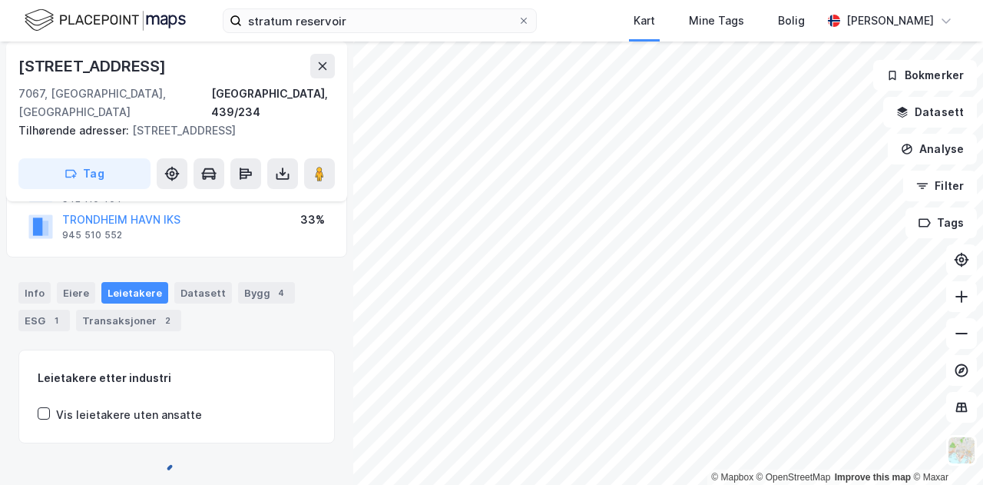
scroll to position [303, 0]
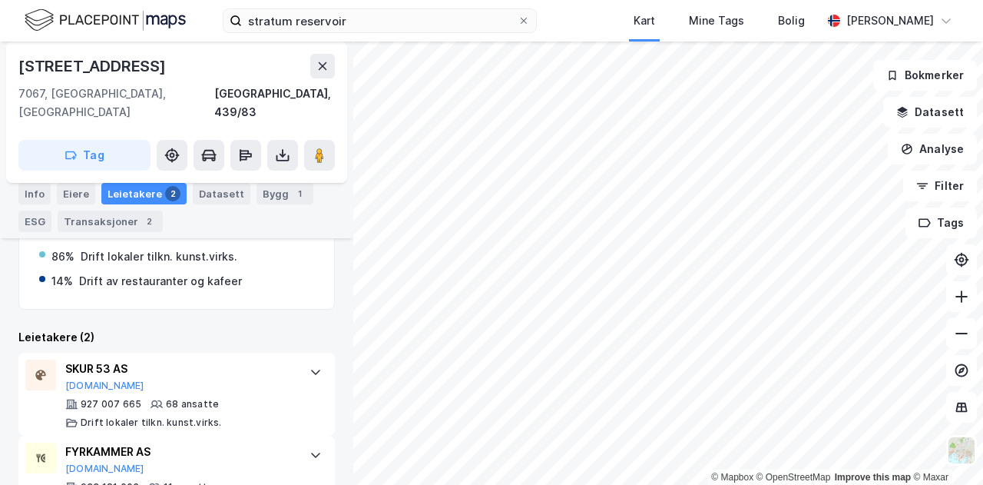
scroll to position [364, 0]
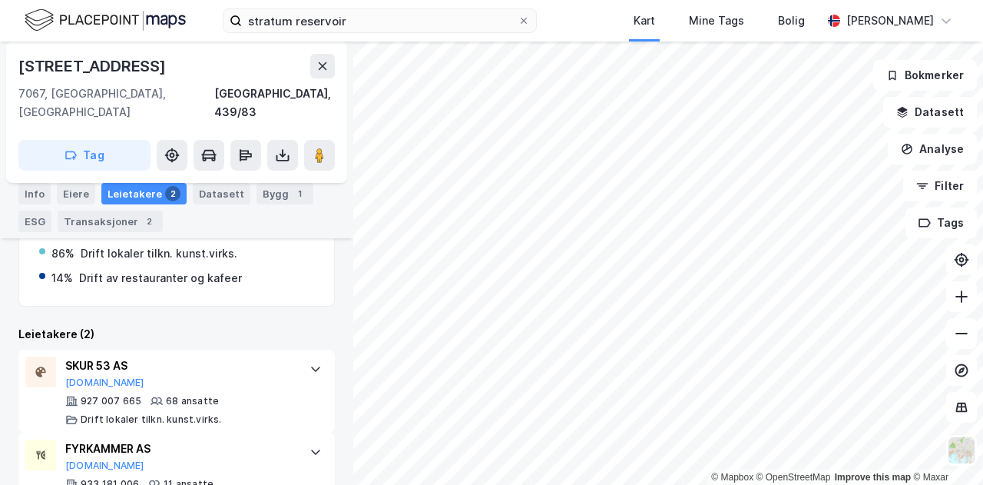
scroll to position [235, 0]
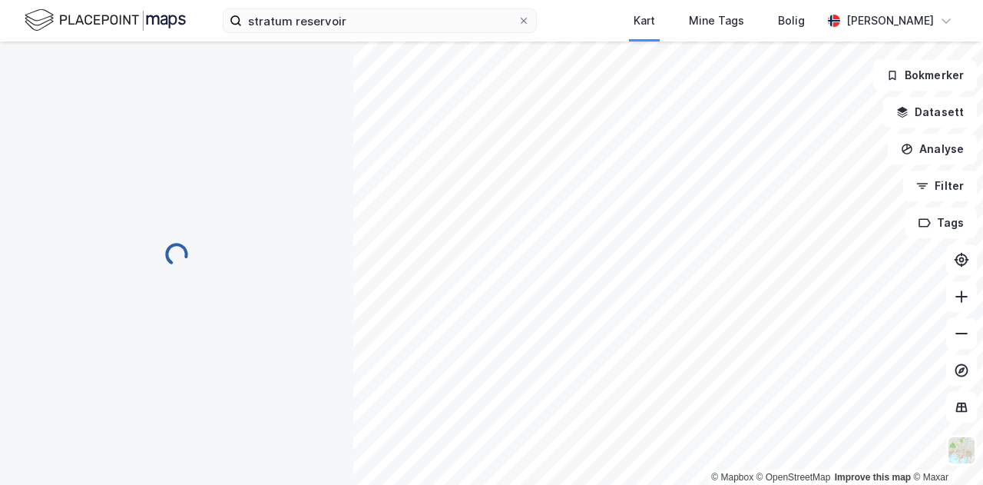
scroll to position [235, 0]
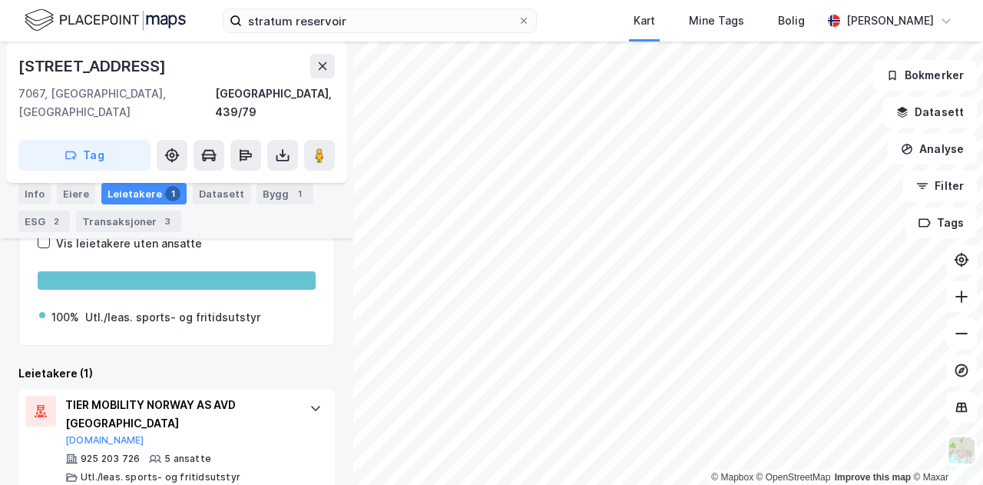
scroll to position [303, 0]
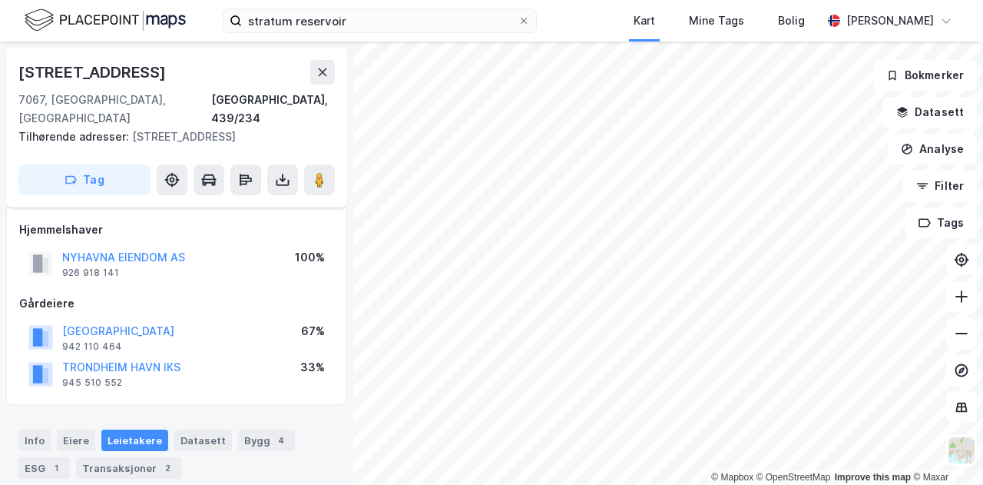
scroll to position [303, 0]
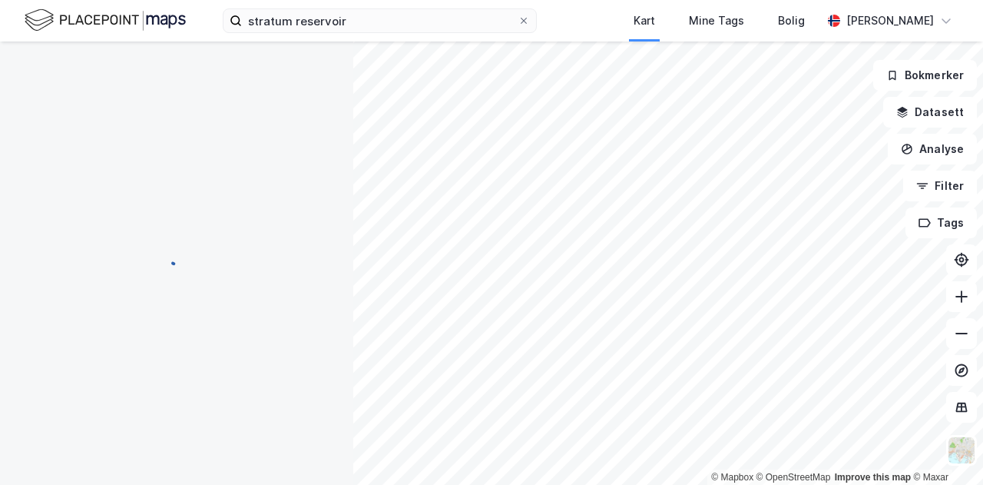
scroll to position [198, 0]
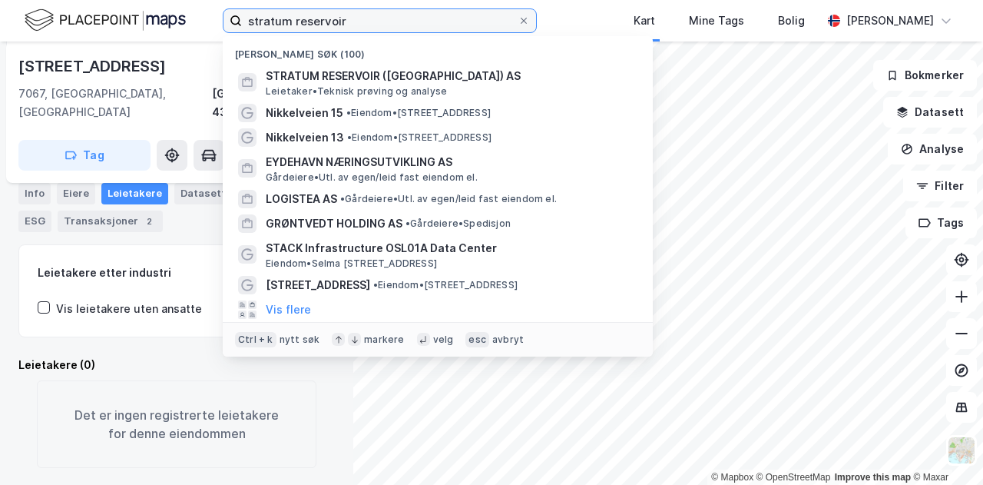
click at [378, 19] on input "stratum reservoir" at bounding box center [380, 20] width 276 height 23
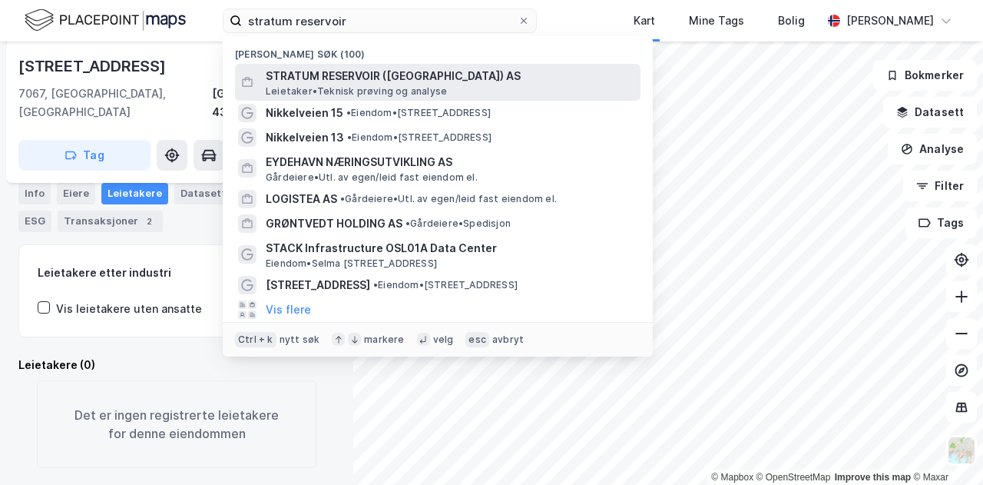
click at [383, 71] on span "STRATUM RESERVOIR ([GEOGRAPHIC_DATA]) AS" at bounding box center [450, 76] width 369 height 18
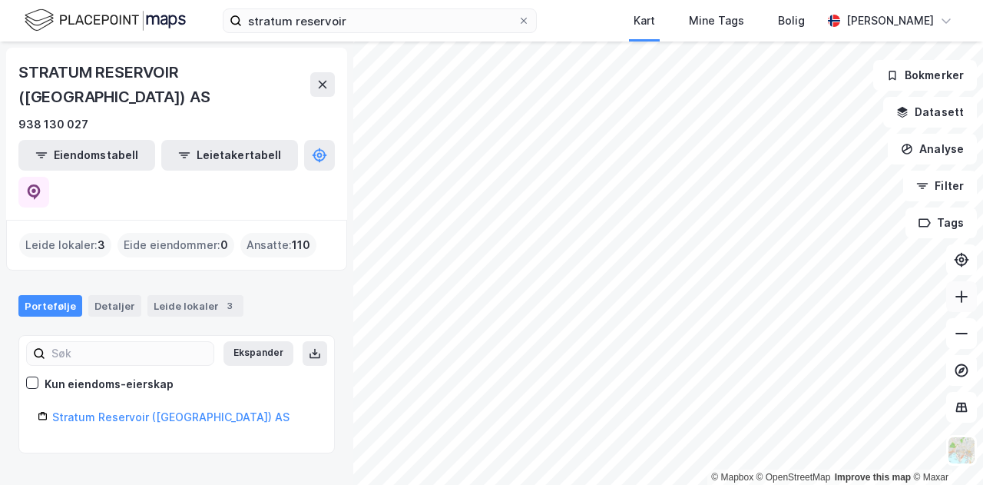
click at [962, 301] on icon at bounding box center [962, 296] width 2 height 12
click at [963, 308] on button at bounding box center [961, 296] width 31 height 31
click at [954, 301] on icon at bounding box center [961, 296] width 15 height 15
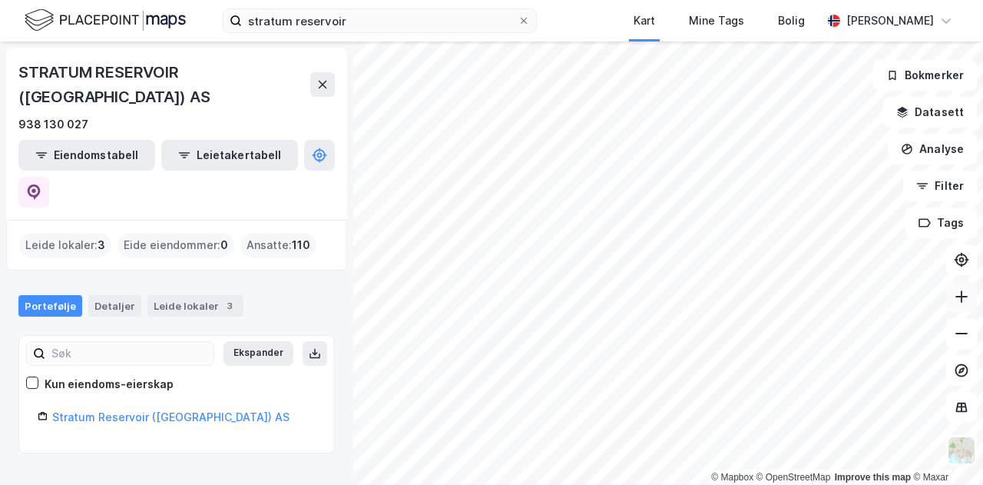
click at [959, 303] on icon at bounding box center [961, 296] width 15 height 15
click at [949, 303] on button at bounding box center [961, 296] width 31 height 31
click at [964, 296] on icon at bounding box center [962, 297] width 12 height 2
click at [306, 437] on div "© Mapbox © OpenStreetMap Improve this map © Maxar STRATUM RESERVOIR ([GEOGRAPHI…" at bounding box center [491, 262] width 983 height 443
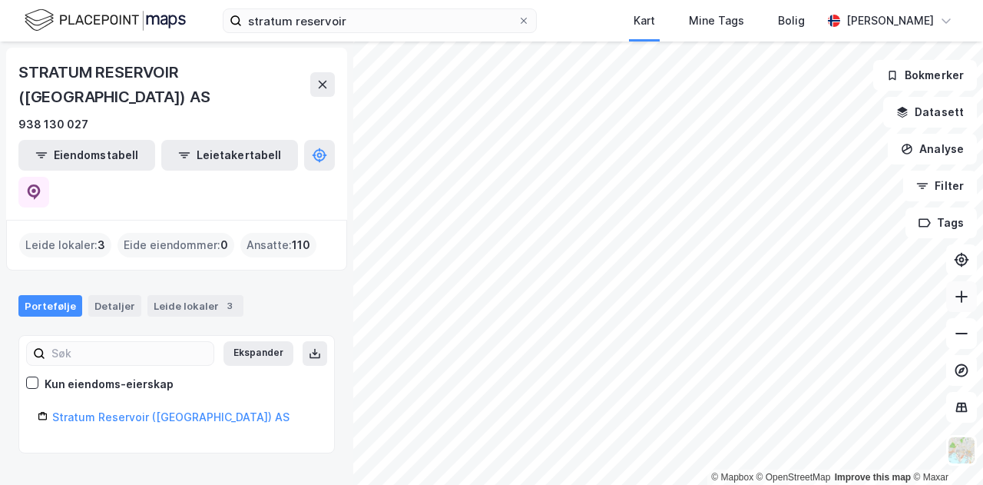
click at [956, 306] on button at bounding box center [961, 296] width 31 height 31
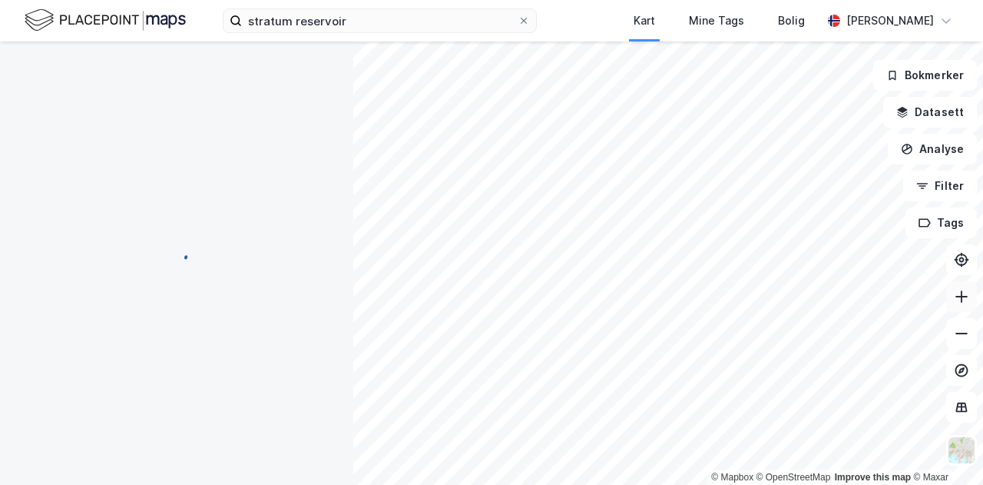
scroll to position [198, 0]
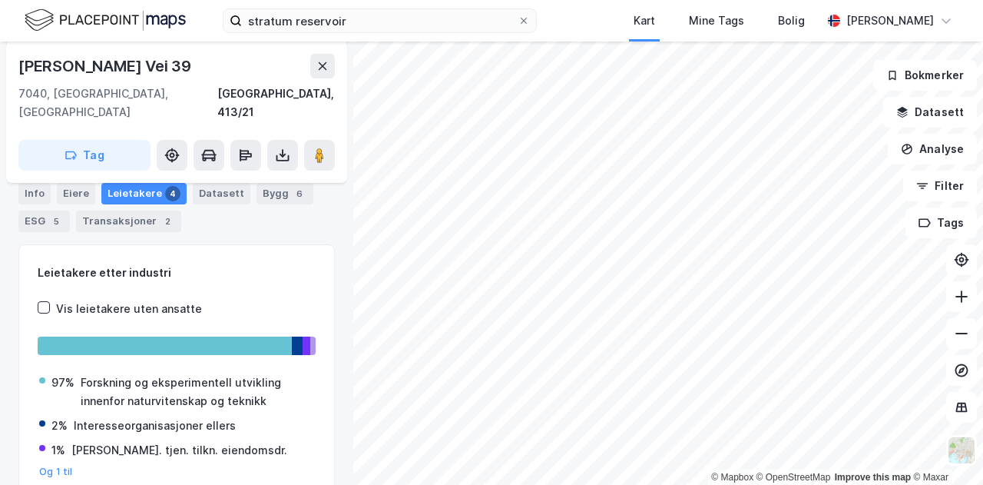
scroll to position [166, 0]
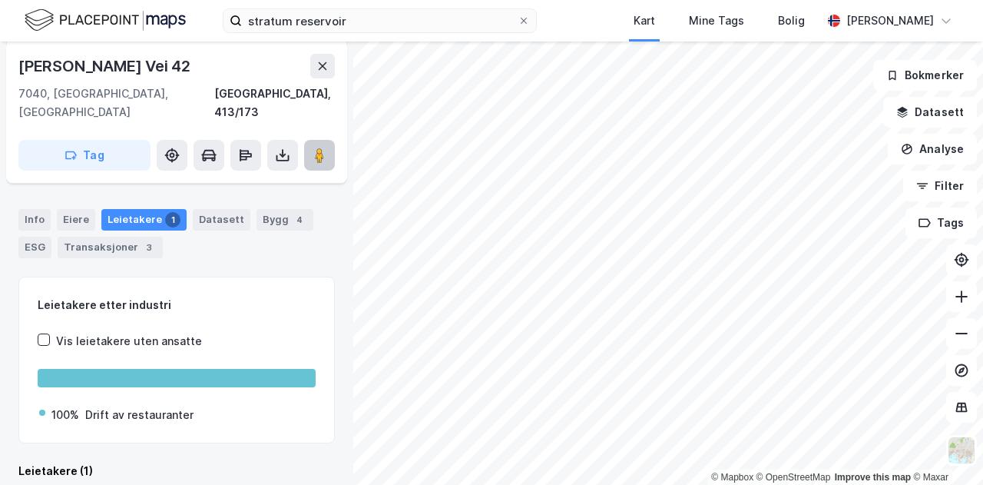
click at [324, 147] on icon at bounding box center [319, 154] width 15 height 15
click at [925, 128] on div "© Mapbox © OpenStreetMap Improve this map © [PERSON_NAME] [STREET_ADDRESS], 413…" at bounding box center [491, 262] width 983 height 443
drag, startPoint x: 926, startPoint y: 127, endPoint x: 711, endPoint y: 482, distance: 416.0
click at [711, 482] on div "© Mapbox © OpenStreetMap Improve this map © Maxar" at bounding box center [491, 262] width 983 height 443
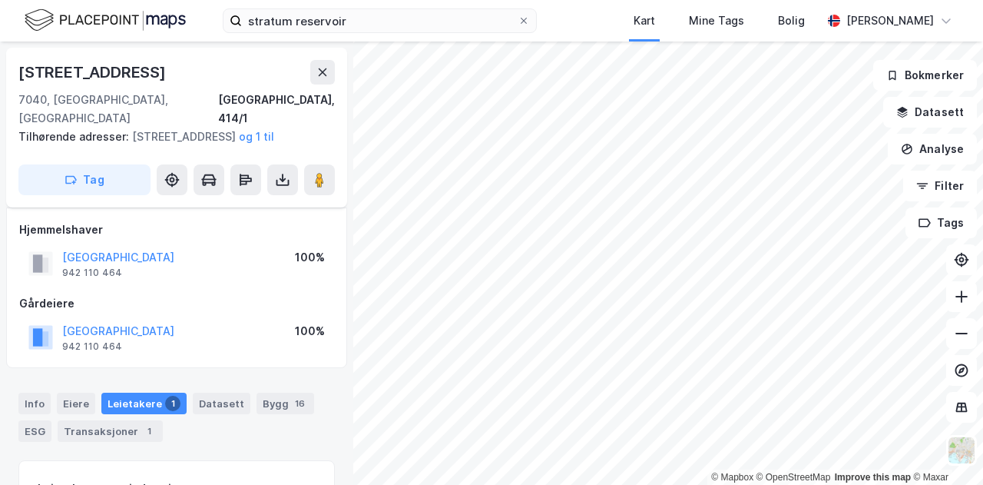
scroll to position [166, 0]
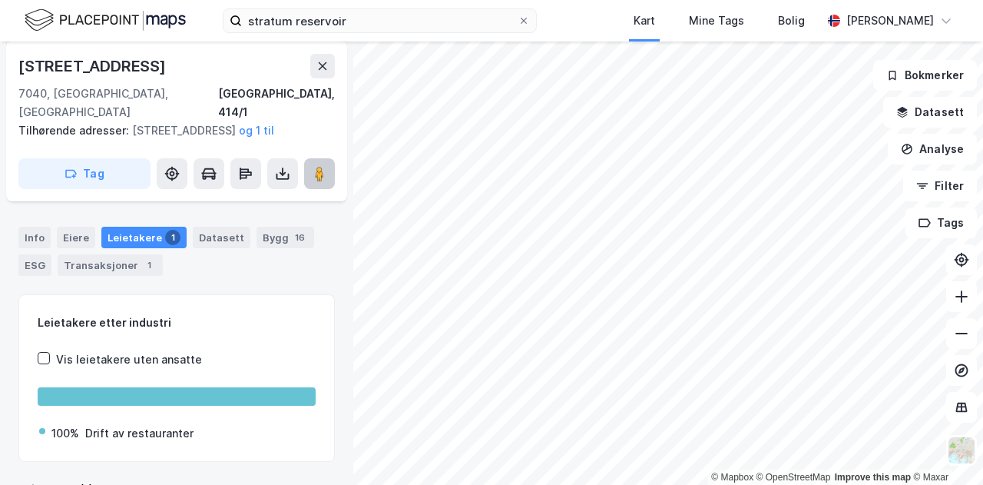
click at [321, 179] on image at bounding box center [319, 173] width 9 height 15
click at [963, 302] on icon at bounding box center [961, 296] width 15 height 15
click at [962, 302] on icon at bounding box center [962, 296] width 2 height 12
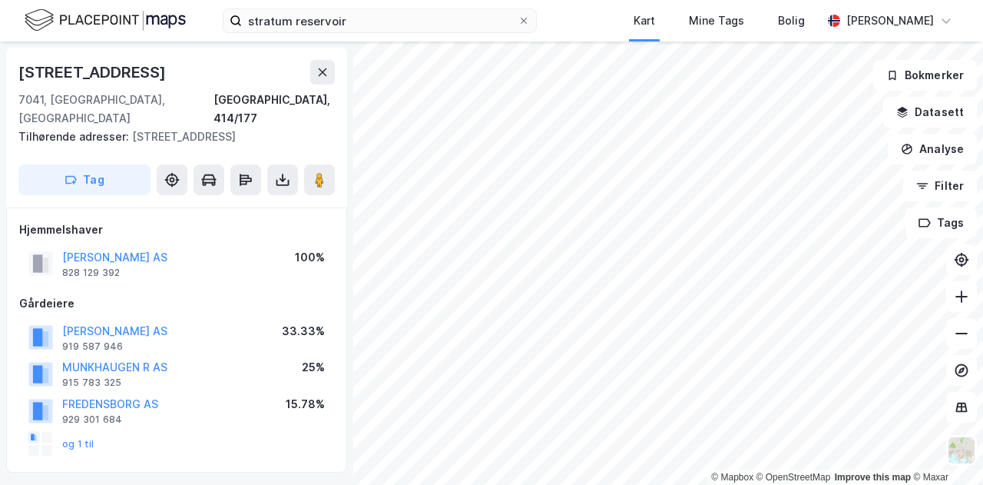
click at [348, 340] on div "© Mapbox © OpenStreetMap Improve this map © Maxar [STREET_ADDRESS], 414/177 Til…" at bounding box center [491, 262] width 983 height 443
click at [283, 484] on html "stratum reservoir Kart Mine Tags Bolig [PERSON_NAME] © Mapbox © OpenStreetMap I…" at bounding box center [491, 242] width 983 height 485
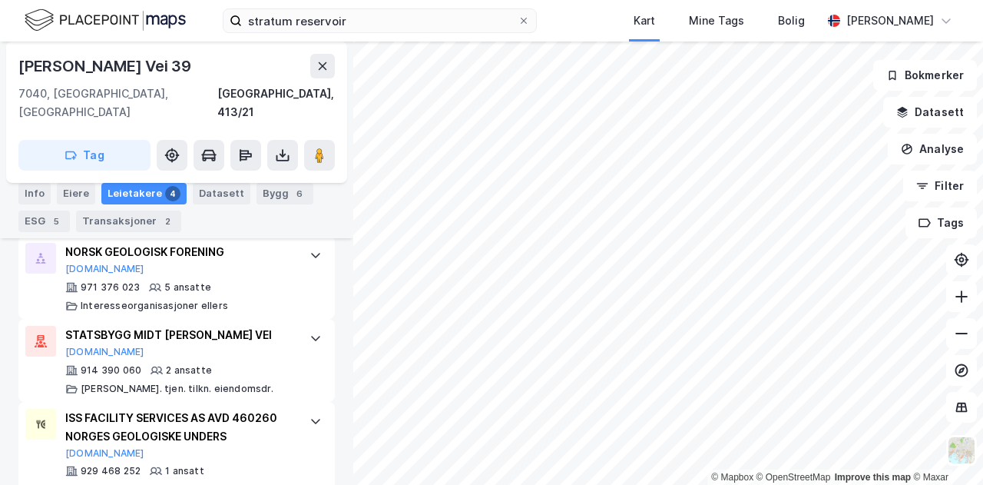
scroll to position [599, 0]
click at [960, 335] on icon at bounding box center [961, 333] width 15 height 15
click at [959, 336] on icon at bounding box center [961, 333] width 15 height 15
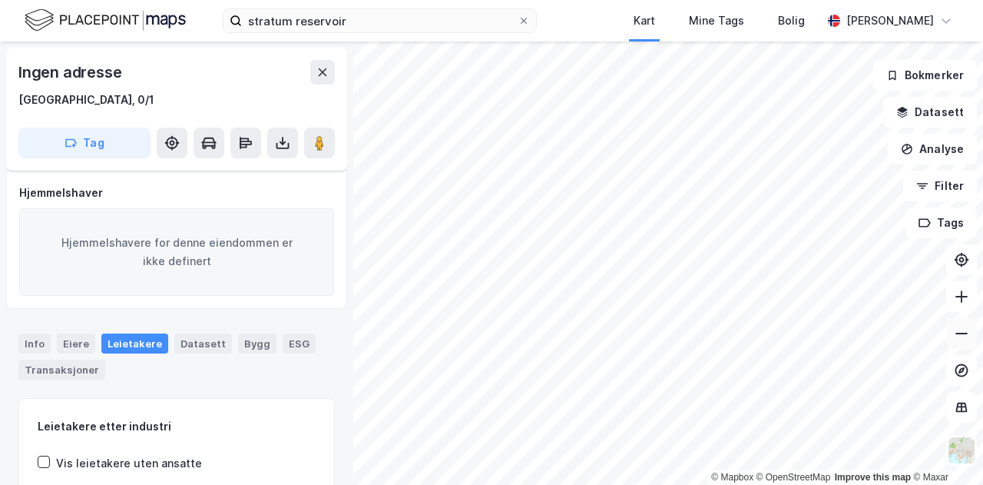
scroll to position [172, 0]
